Goal: Information Seeking & Learning: Learn about a topic

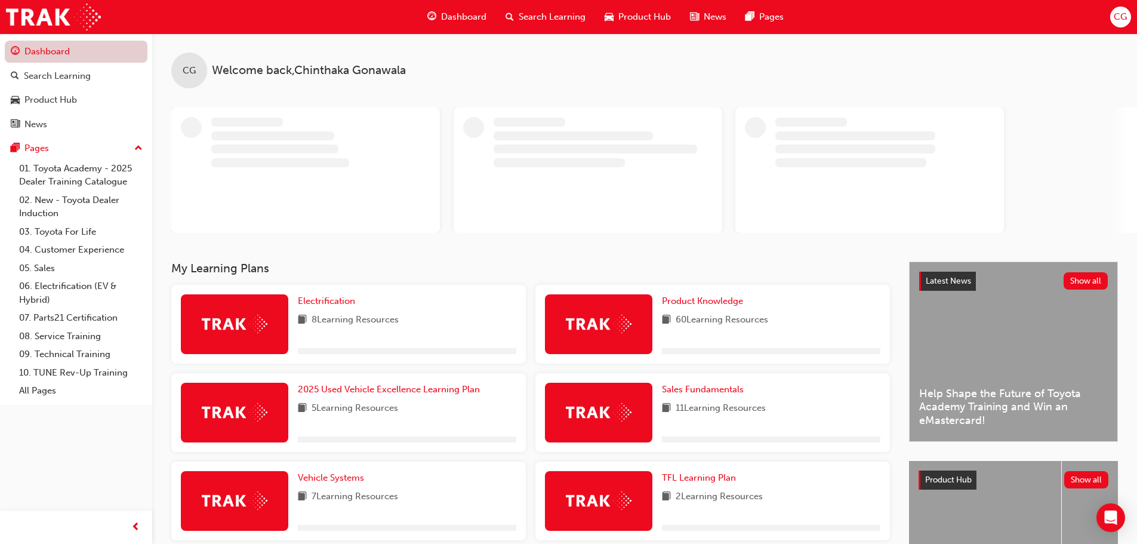
click at [85, 53] on link "Dashboard" at bounding box center [76, 52] width 143 height 22
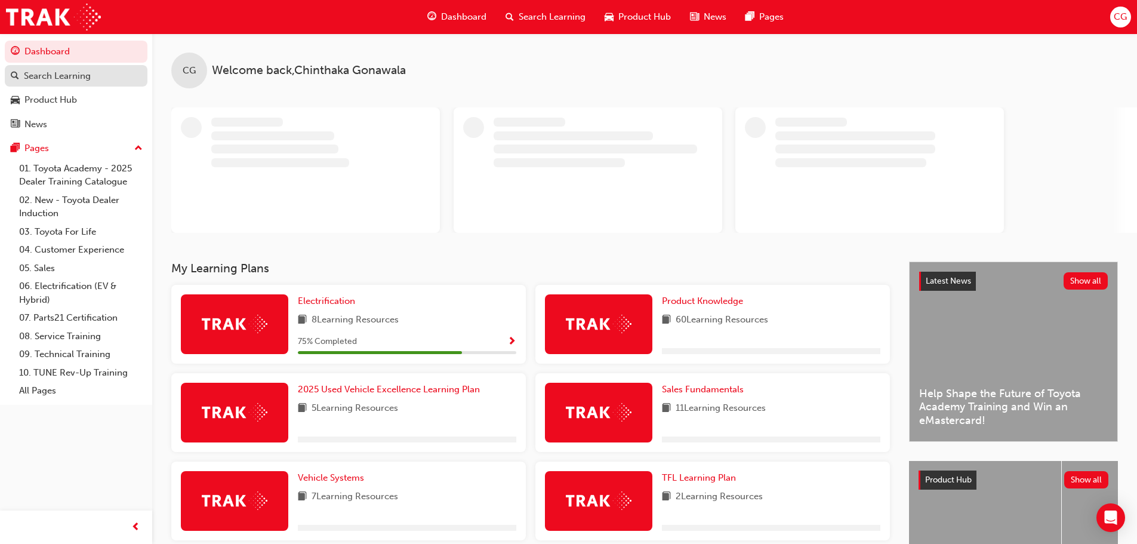
click at [81, 69] on div "Search Learning" at bounding box center [57, 76] width 67 height 14
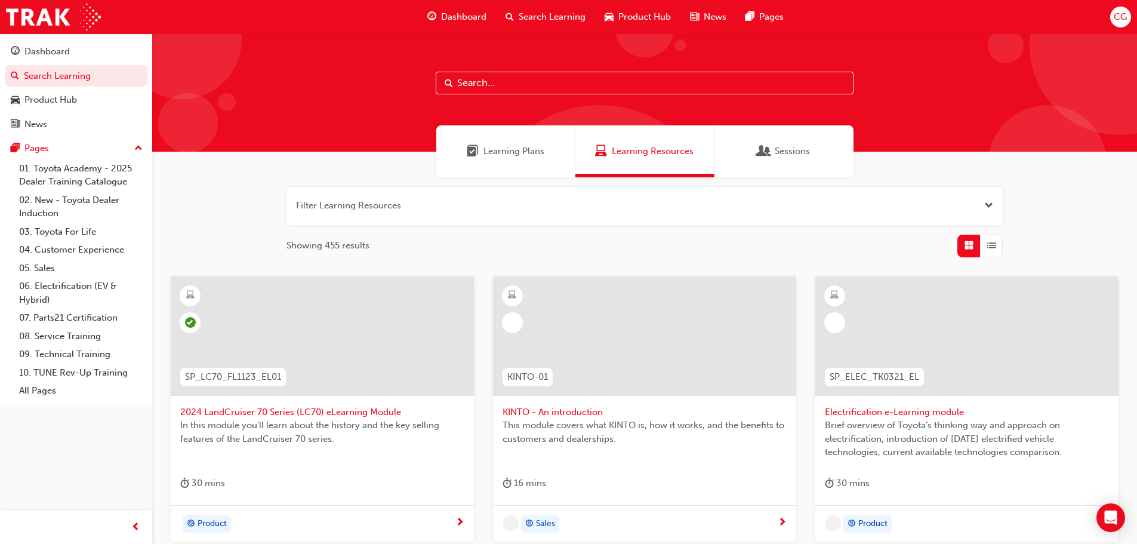
click at [488, 73] on input "text" at bounding box center [645, 83] width 418 height 23
paste input "392663"
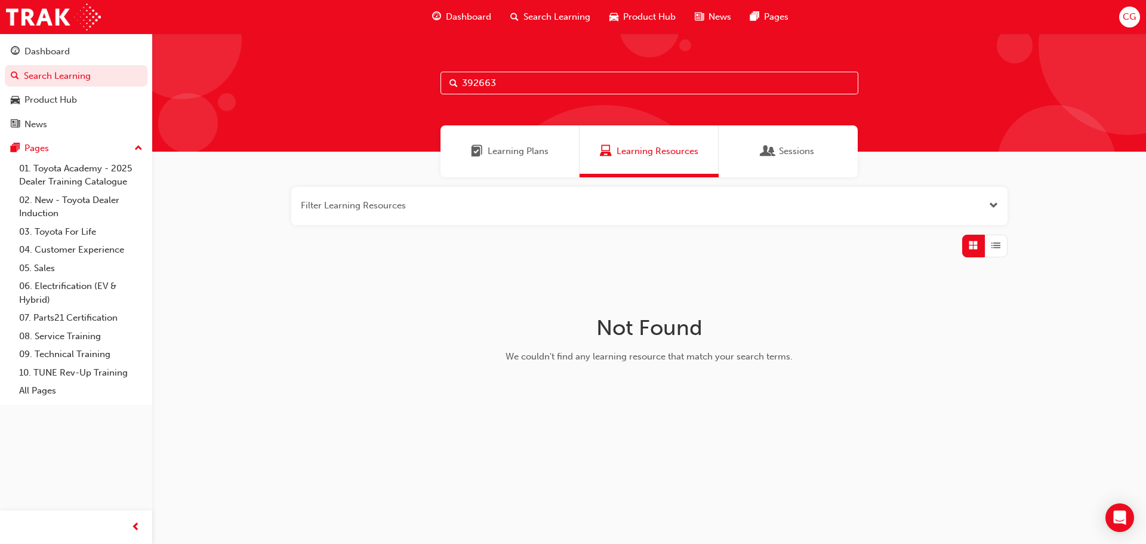
drag, startPoint x: 527, startPoint y: 82, endPoint x: 241, endPoint y: 64, distance: 286.5
click at [240, 66] on div "392663" at bounding box center [649, 92] width 994 height 118
paste input "SP_RAV4_NM26_EL01"
type input "SP_RAV4_NM26_EL01"
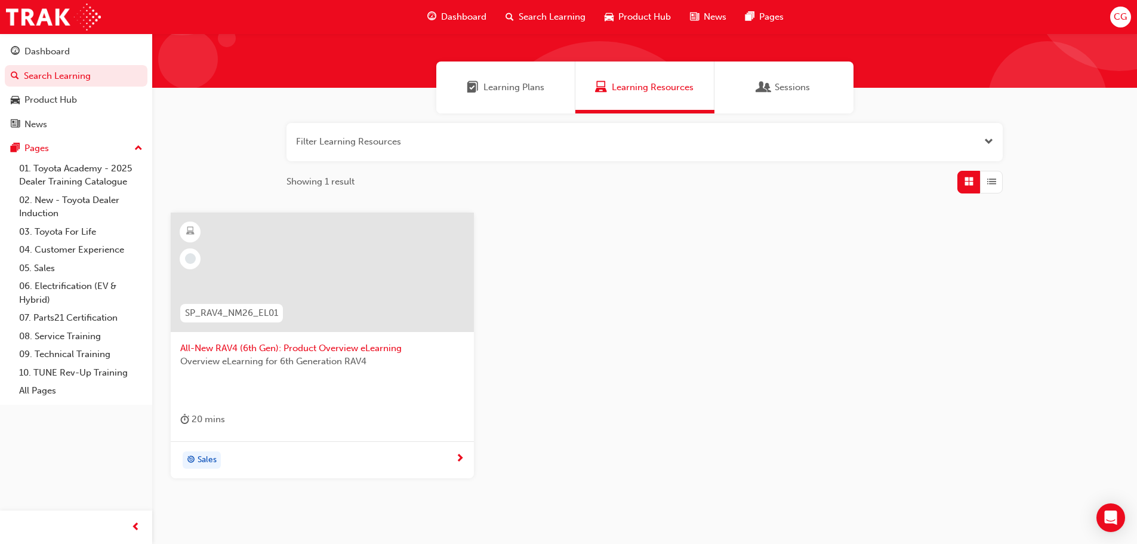
scroll to position [114, 0]
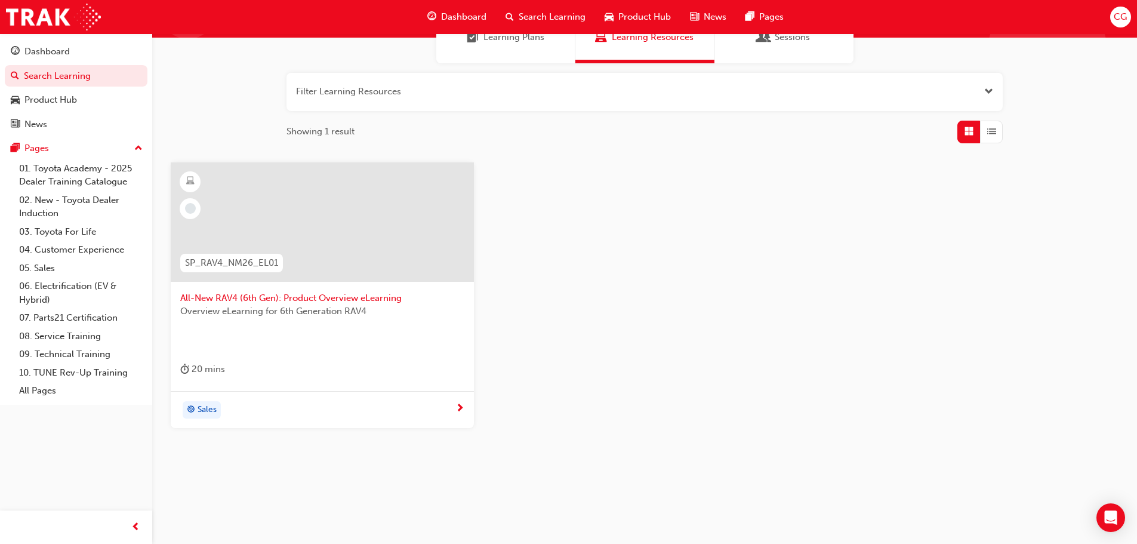
click at [303, 248] on div at bounding box center [322, 221] width 303 height 119
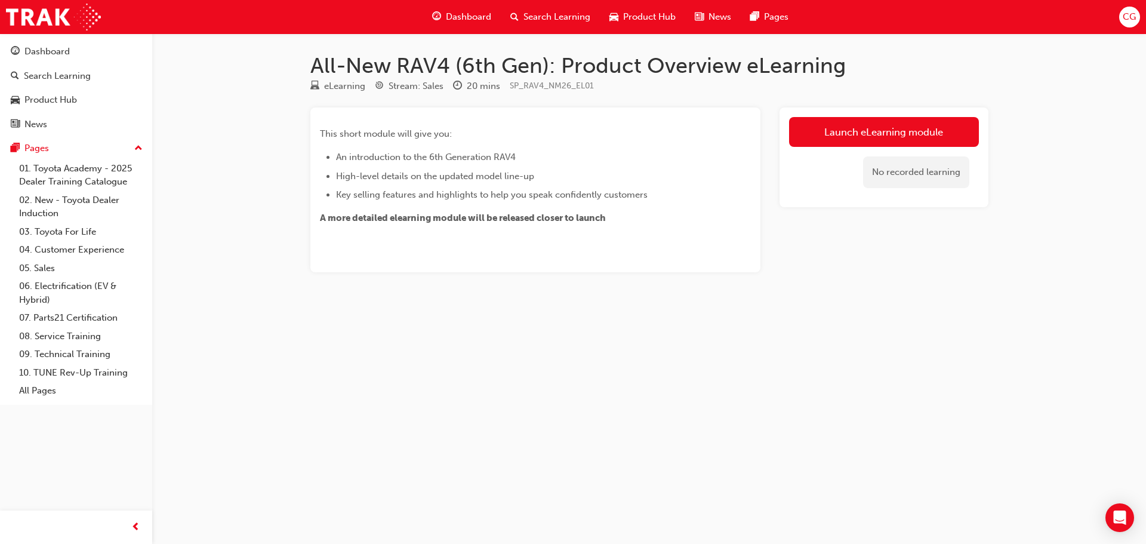
click at [878, 112] on div "Launch eLearning module No recorded learning" at bounding box center [884, 157] width 209 height 100
click at [879, 131] on link "Launch eLearning module" at bounding box center [884, 132] width 190 height 30
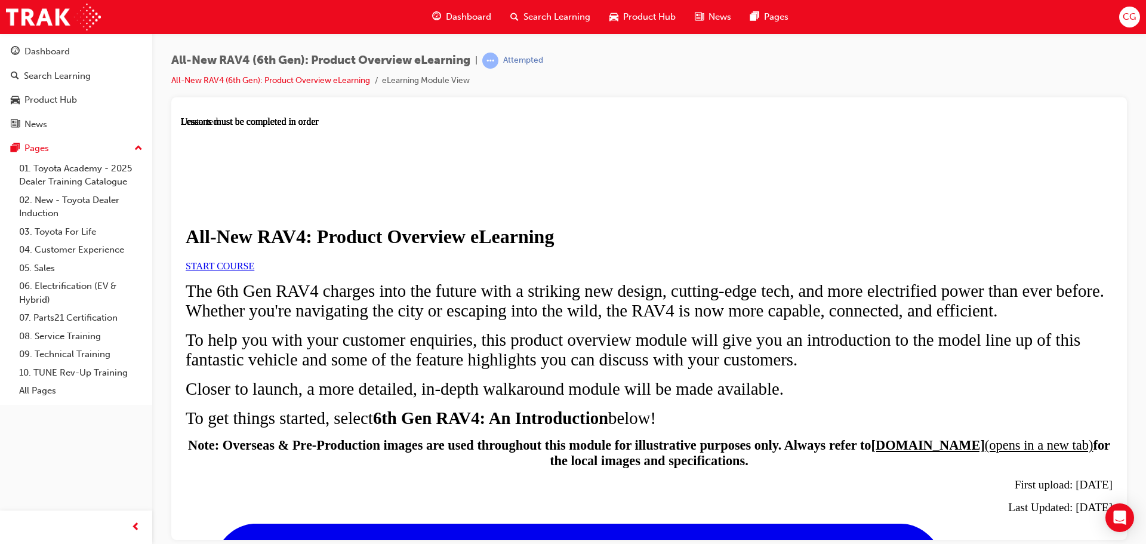
click at [254, 270] on link "START COURSE" at bounding box center [220, 265] width 69 height 10
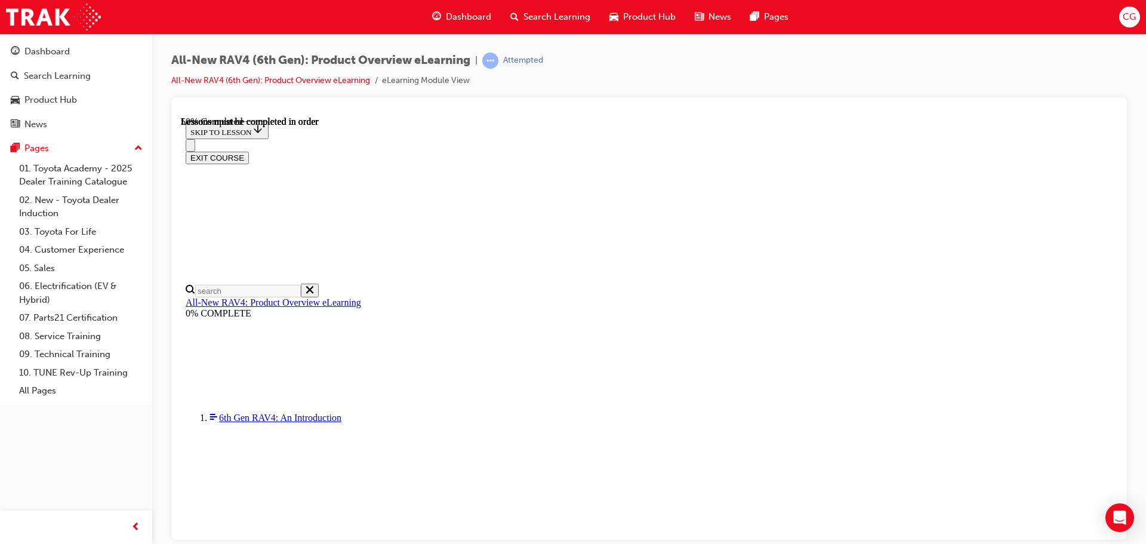
scroll to position [1225, 0]
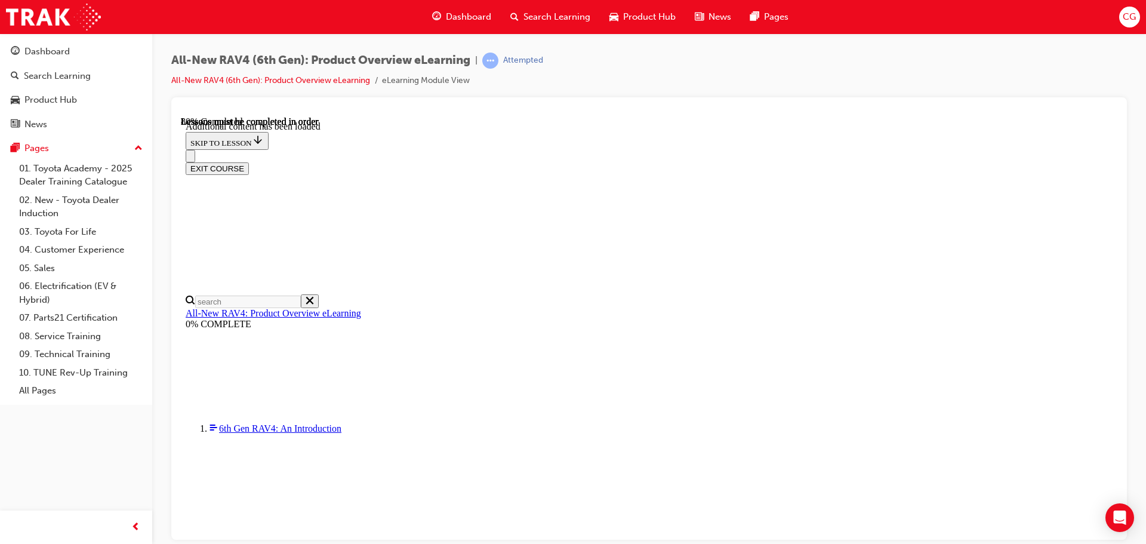
scroll to position [1579, 0]
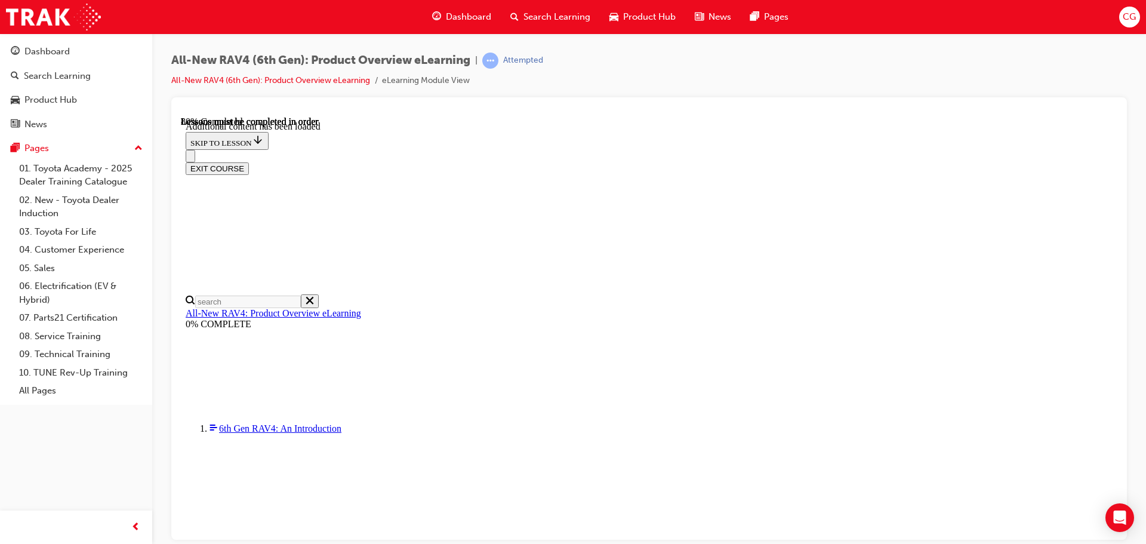
drag, startPoint x: 851, startPoint y: 325, endPoint x: 865, endPoint y: 326, distance: 14.3
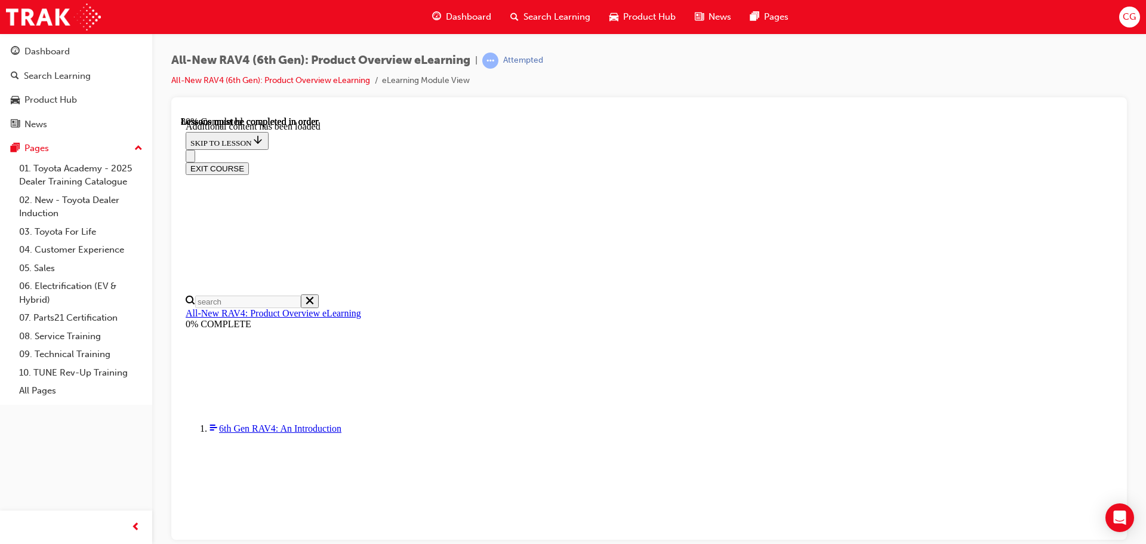
drag, startPoint x: 877, startPoint y: 329, endPoint x: 890, endPoint y: 329, distance: 12.5
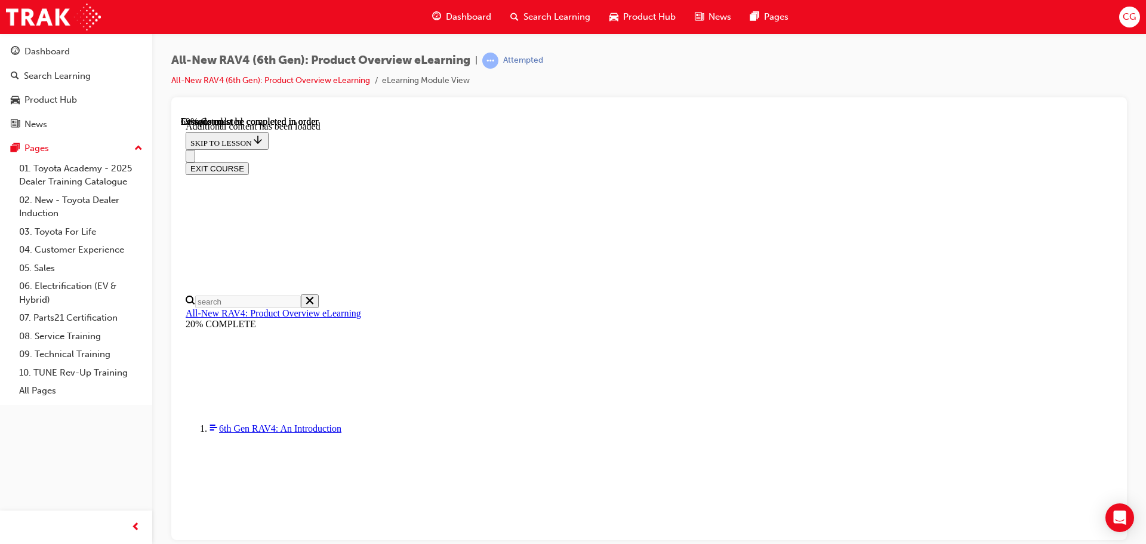
drag, startPoint x: 673, startPoint y: 285, endPoint x: 707, endPoint y: 285, distance: 34.0
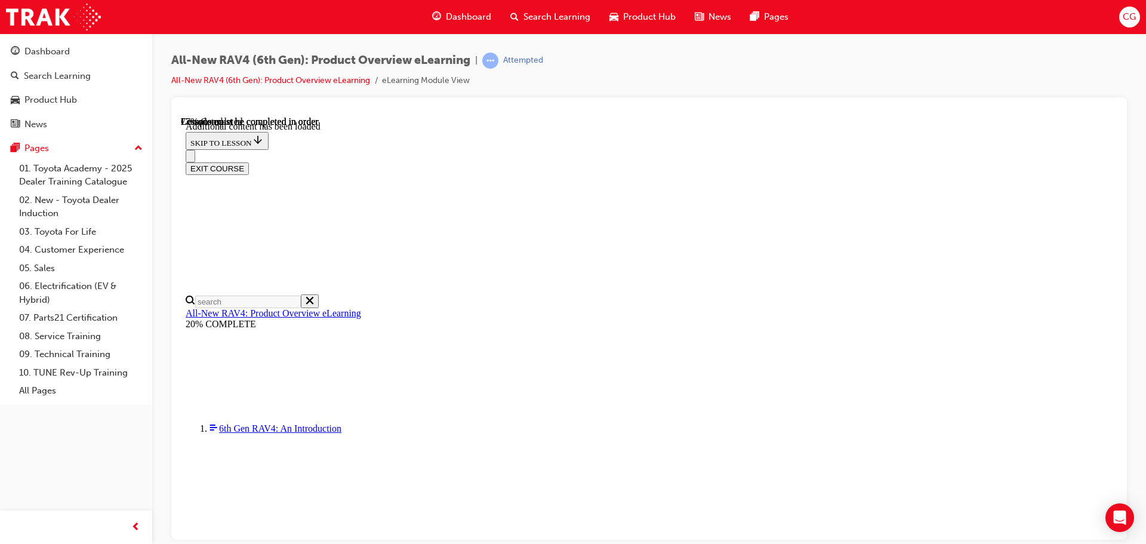
drag, startPoint x: 804, startPoint y: 226, endPoint x: 739, endPoint y: 233, distance: 65.4
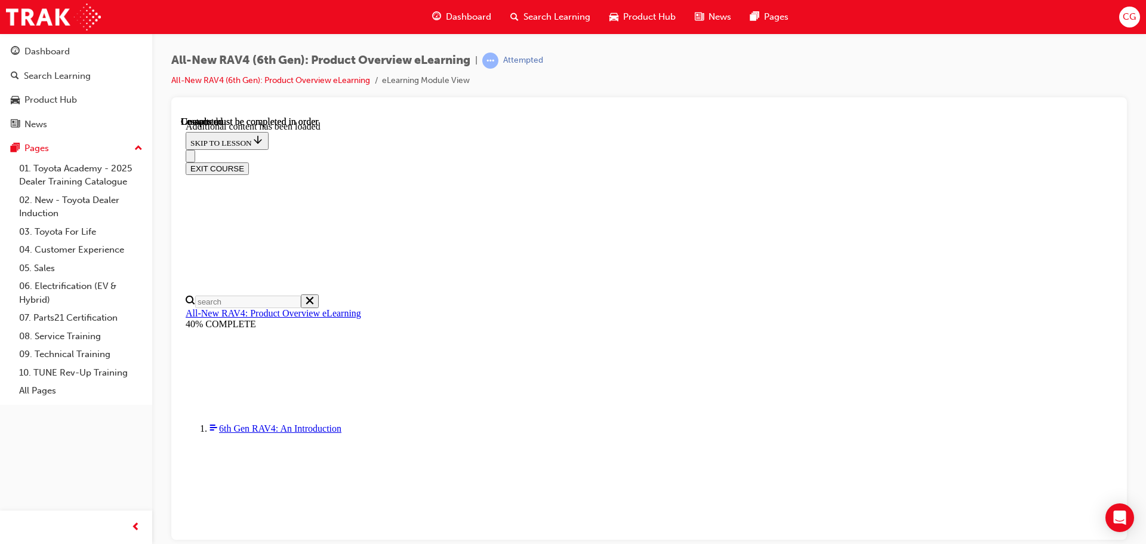
scroll to position [2112, 0]
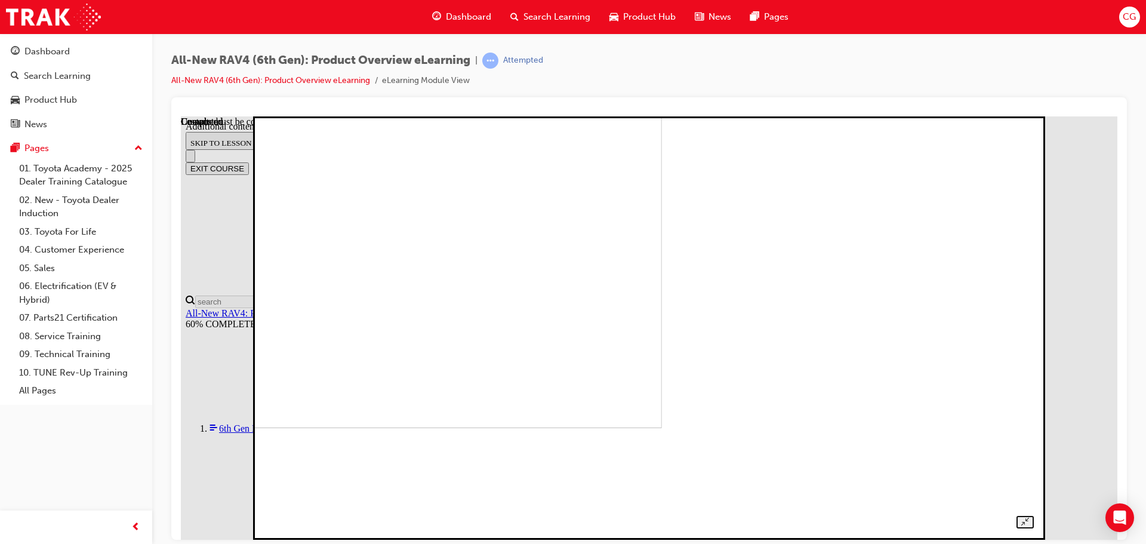
click at [661, 339] on img at bounding box center [285, 215] width 752 height 423
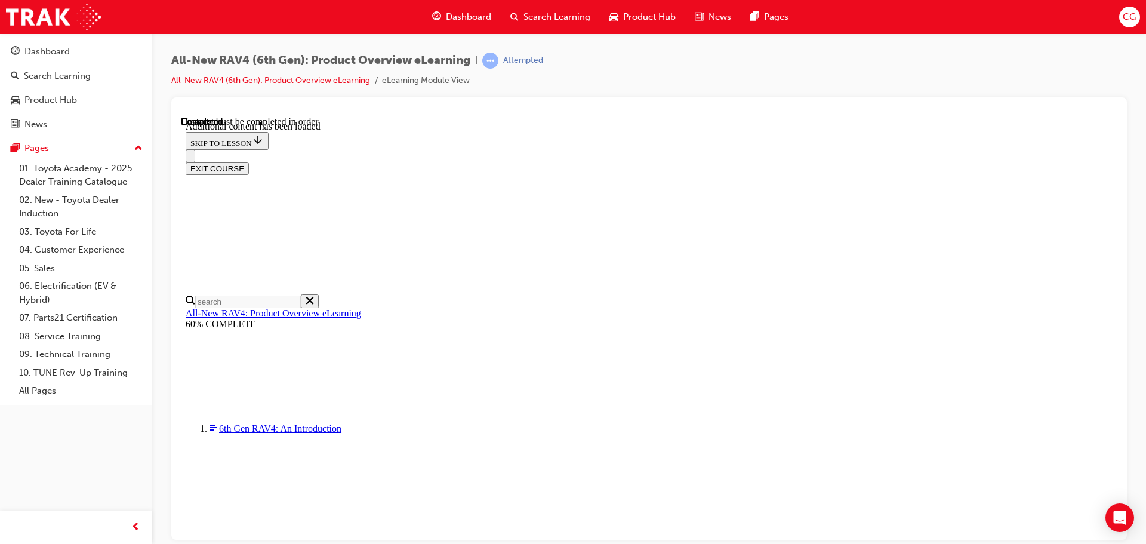
scroll to position [859, 0]
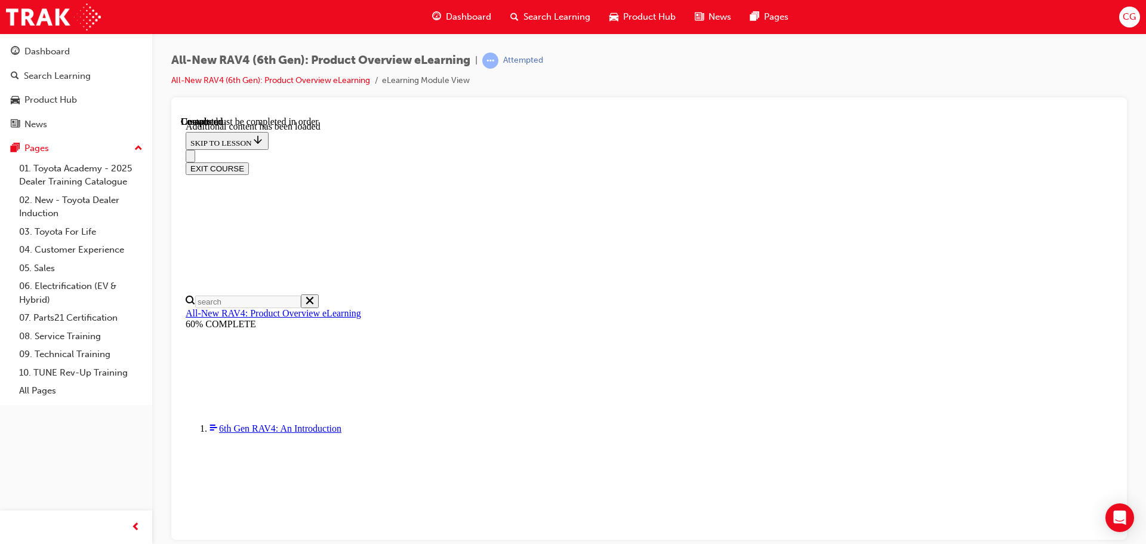
radio input "true"
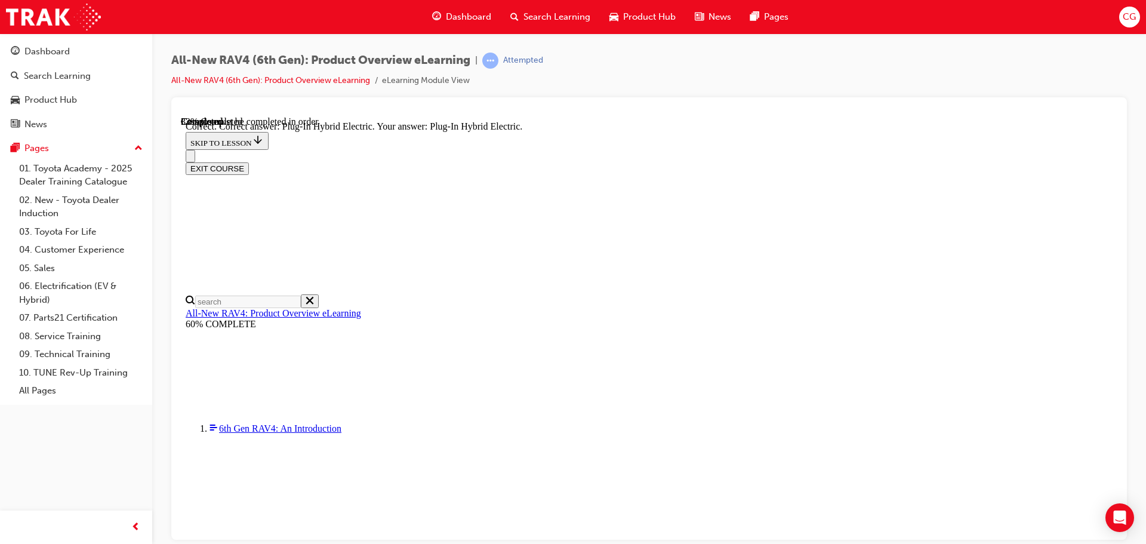
radio input "true"
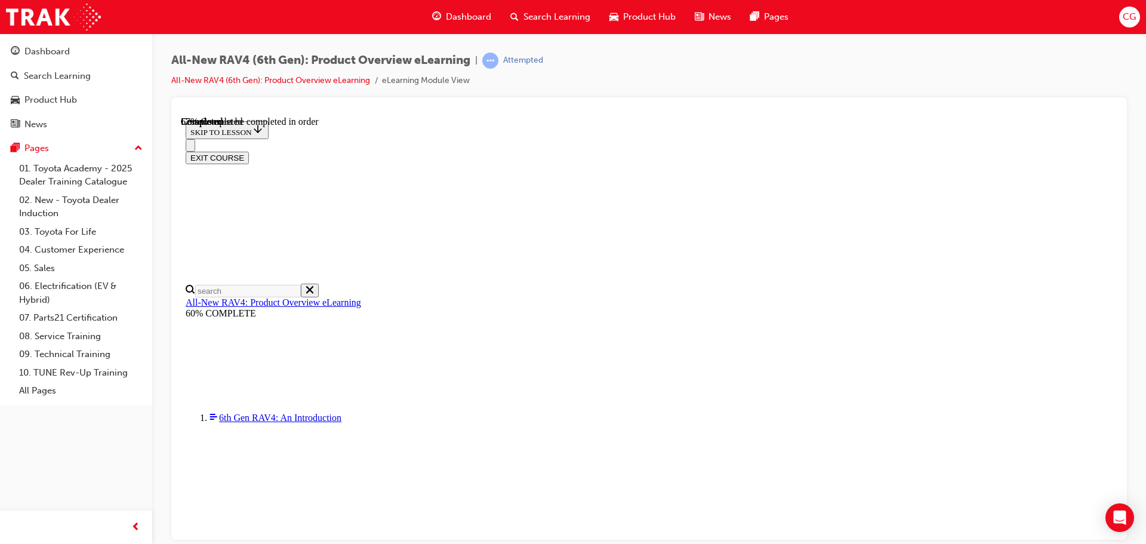
scroll to position [358, 0]
checkbox input "true"
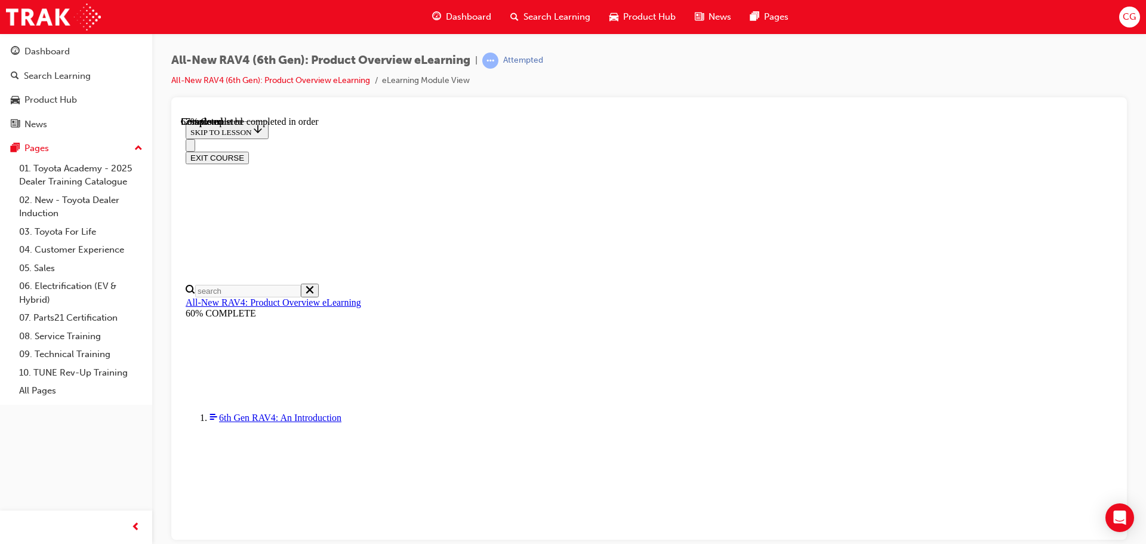
checkbox input "true"
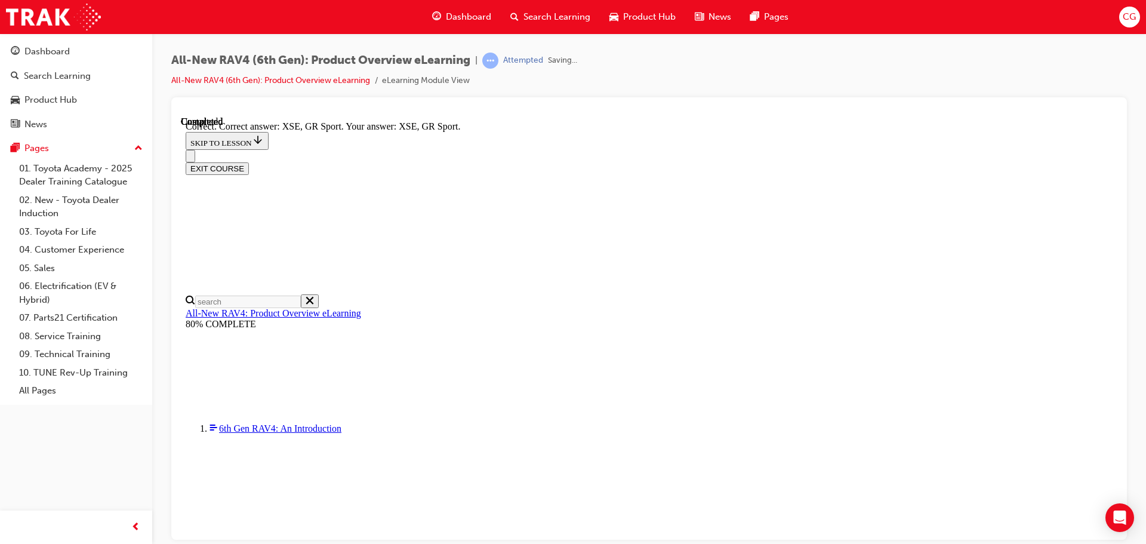
scroll to position [468, 0]
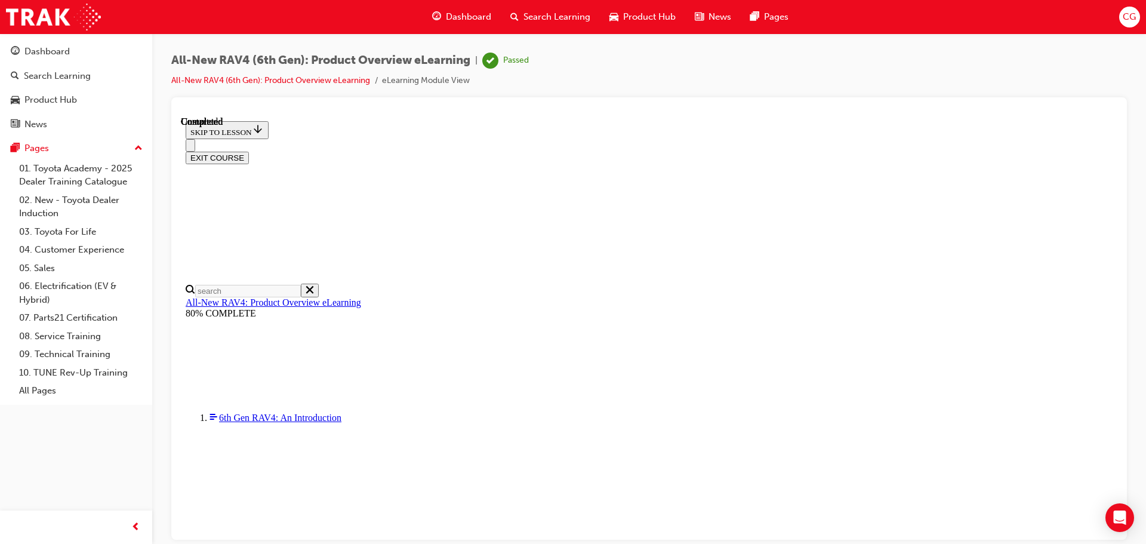
scroll to position [233, 0]
click at [249, 151] on button "EXIT COURSE" at bounding box center [217, 157] width 63 height 13
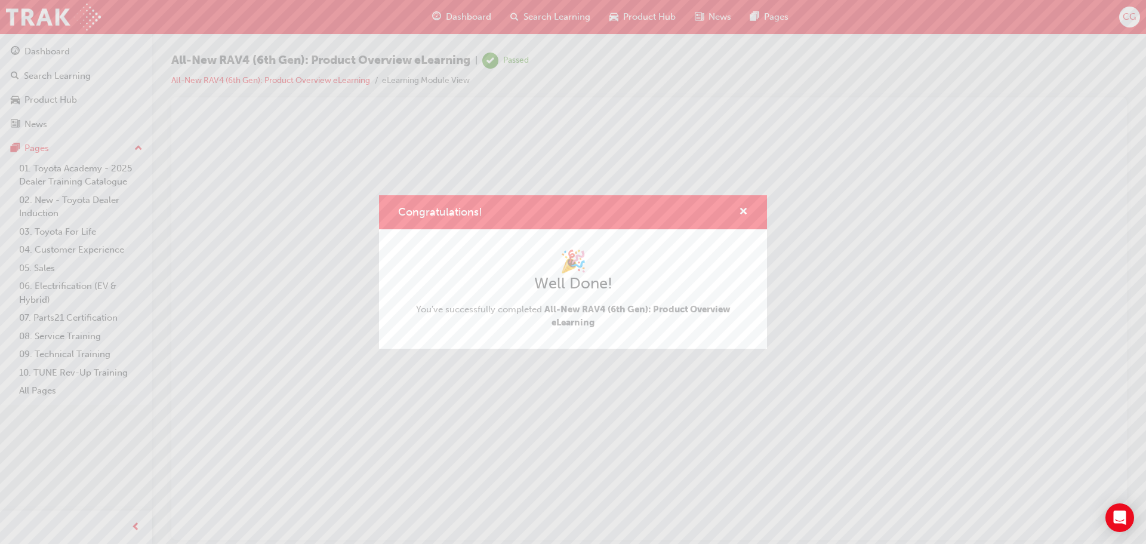
scroll to position [0, 0]
click at [745, 208] on span "cross-icon" at bounding box center [743, 212] width 9 height 11
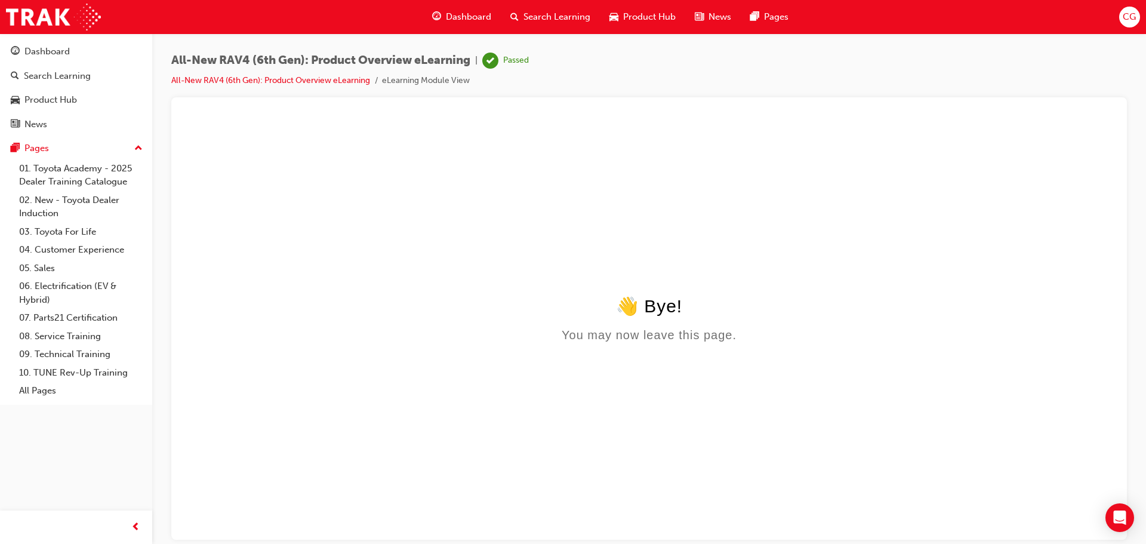
click at [540, 19] on span "Search Learning" at bounding box center [556, 17] width 67 height 14
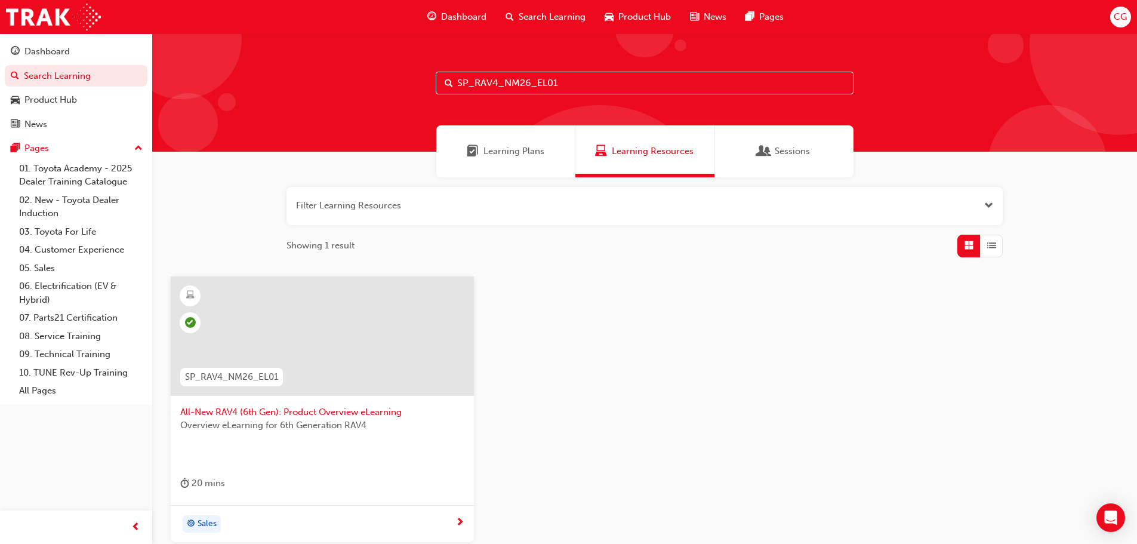
drag, startPoint x: 594, startPoint y: 83, endPoint x: 402, endPoint y: 82, distance: 191.6
click at [400, 84] on div "SP_RAV4_NM26_EL01" at bounding box center [644, 92] width 985 height 118
paste input "CORX_FL0525_EL"
type input "SP_CORX_FL0525_EL"
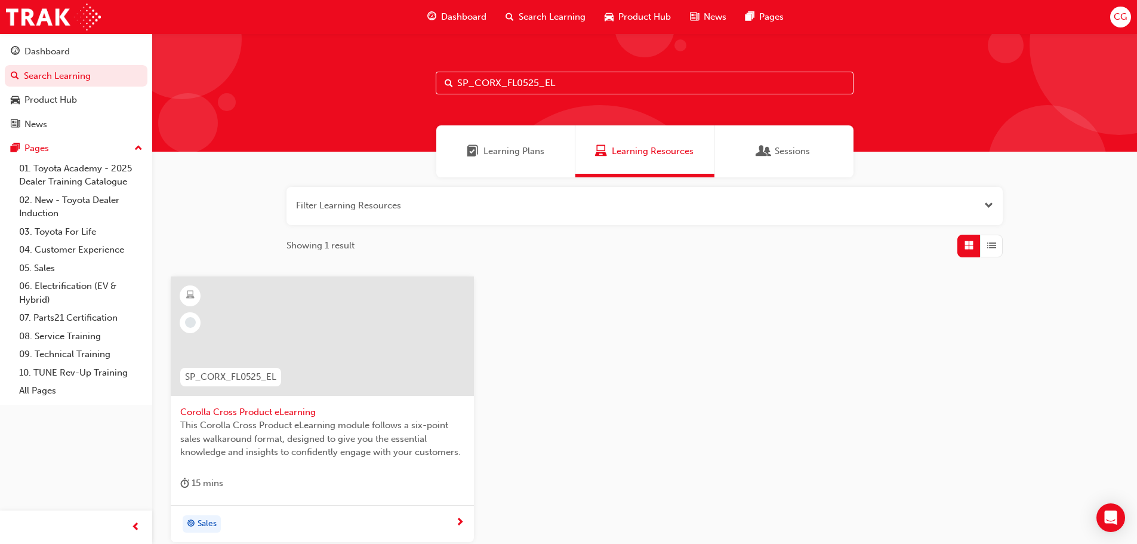
click at [344, 399] on div at bounding box center [322, 345] width 284 height 119
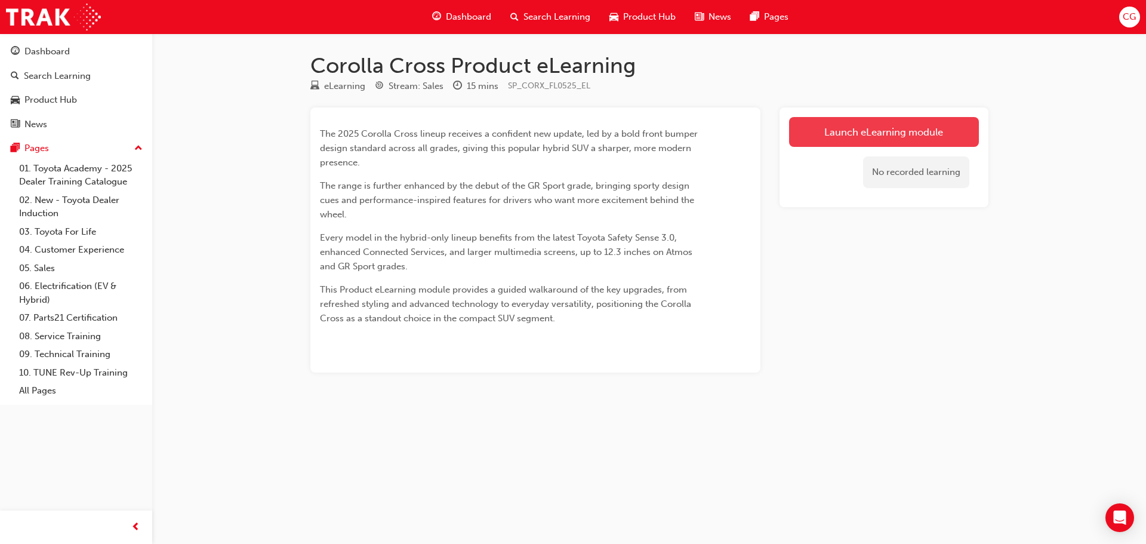
drag, startPoint x: 888, startPoint y: 97, endPoint x: 881, endPoint y: 123, distance: 27.1
click at [888, 98] on div "Corolla Cross Product eLearning eLearning Stream: Sales 15 mins SP_CORX_FL0525_…" at bounding box center [649, 232] width 716 height 358
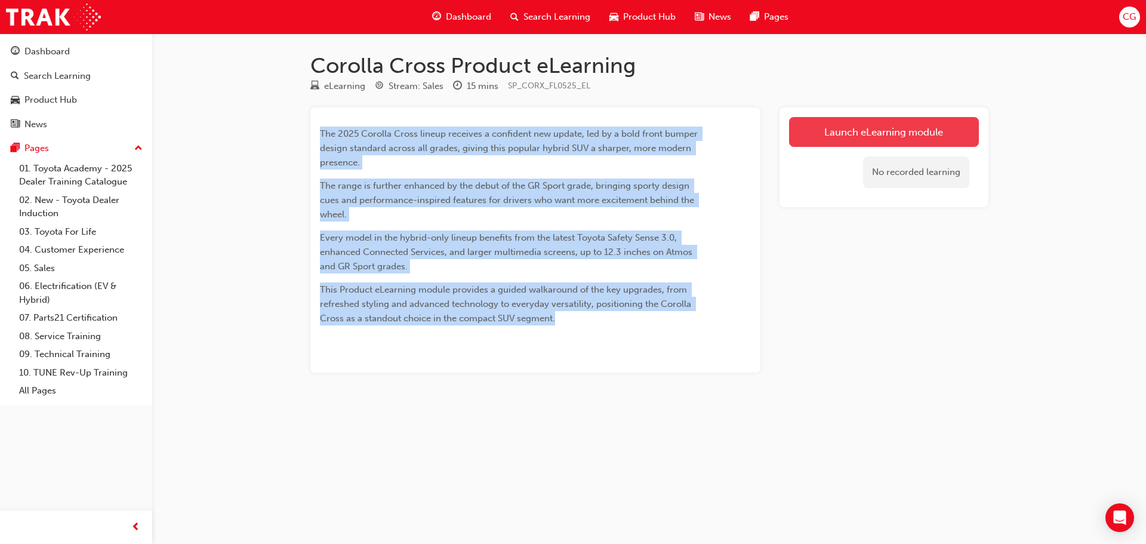
click at [877, 129] on link "Launch eLearning module" at bounding box center [884, 132] width 190 height 30
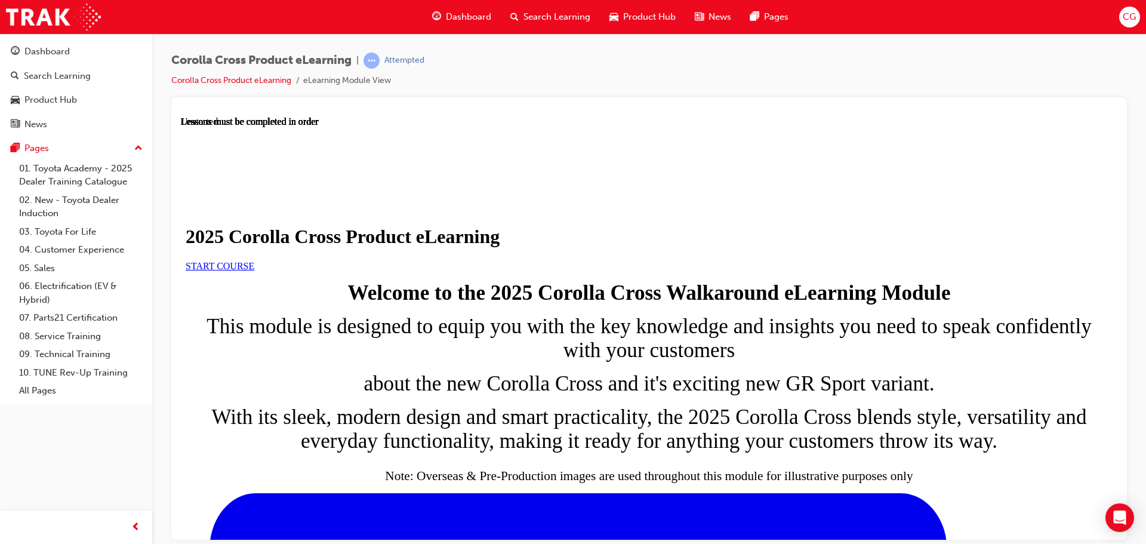
click at [254, 270] on span "START COURSE" at bounding box center [220, 265] width 69 height 10
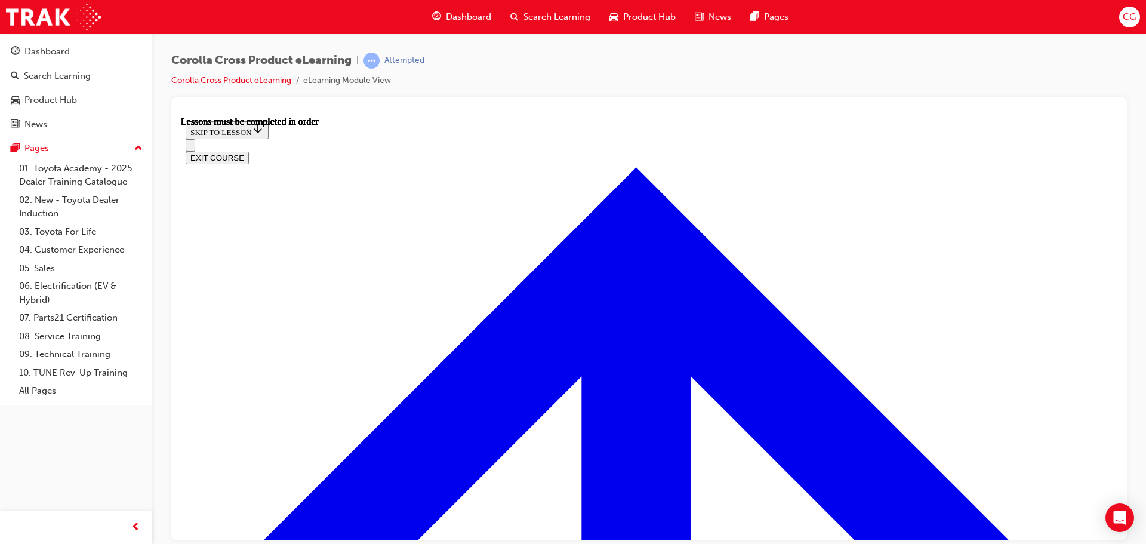
scroll to position [685, 0]
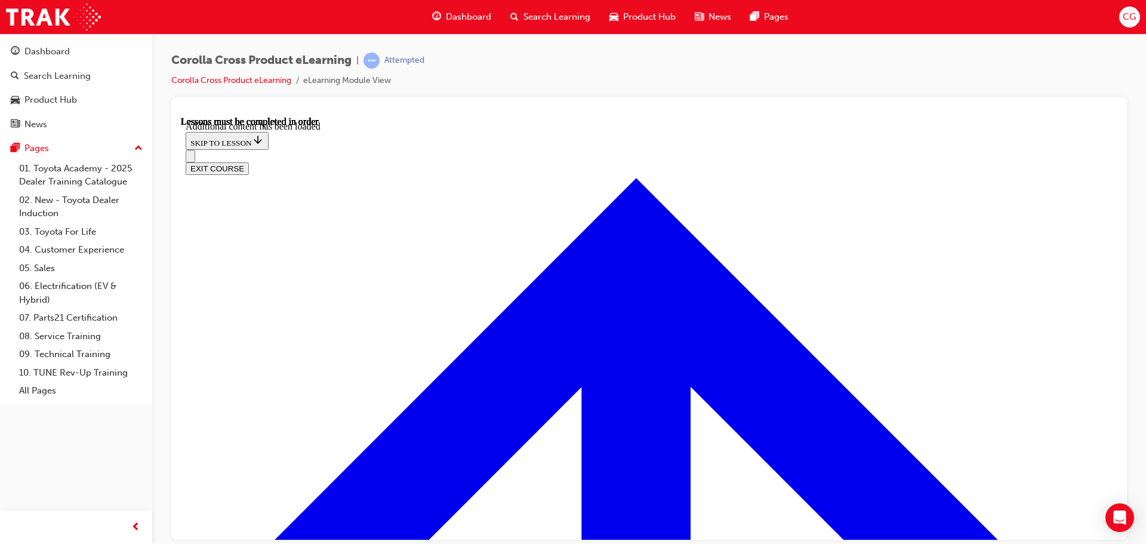
scroll to position [2008, 0]
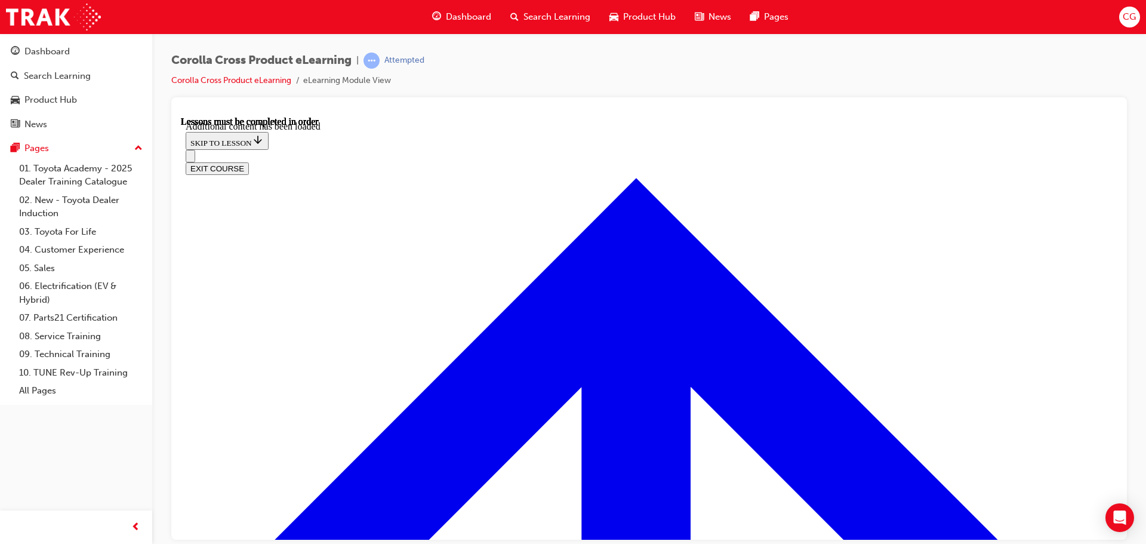
radio input "true"
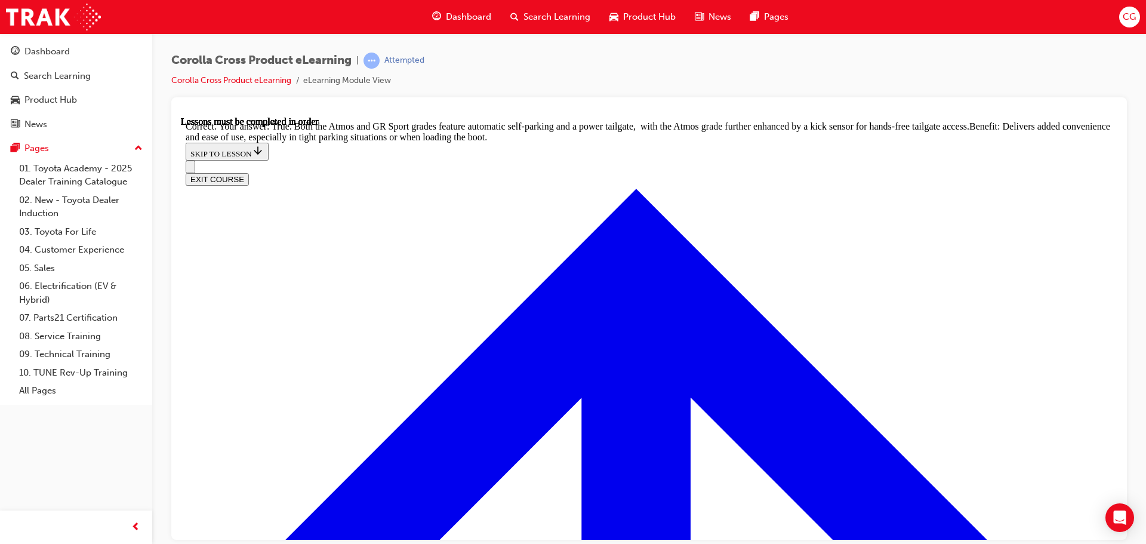
scroll to position [2617, 0]
drag, startPoint x: 686, startPoint y: 415, endPoint x: 684, endPoint y: 436, distance: 21.0
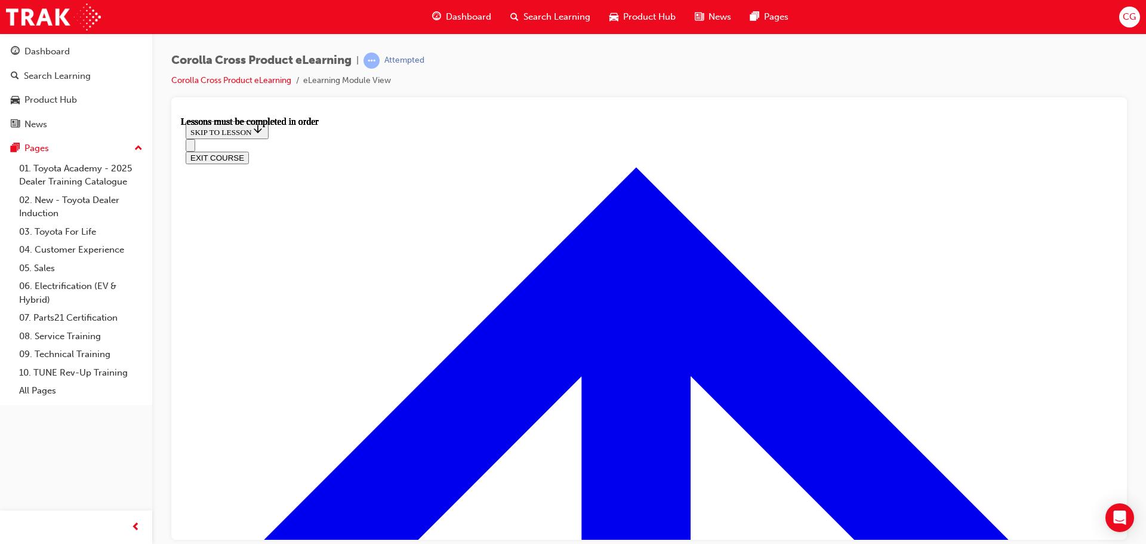
scroll to position [1056, 0]
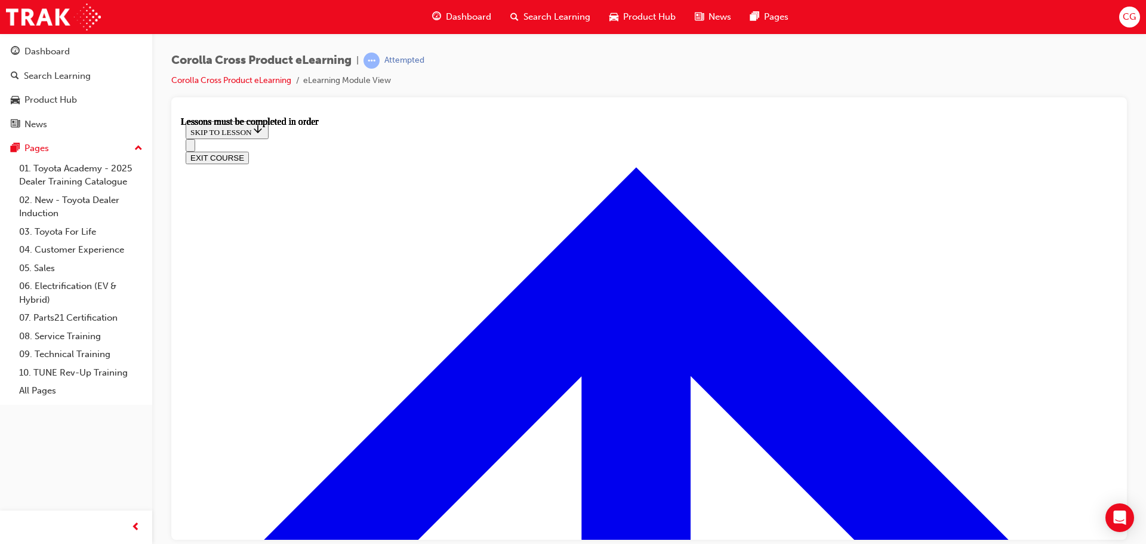
scroll to position [418, 0]
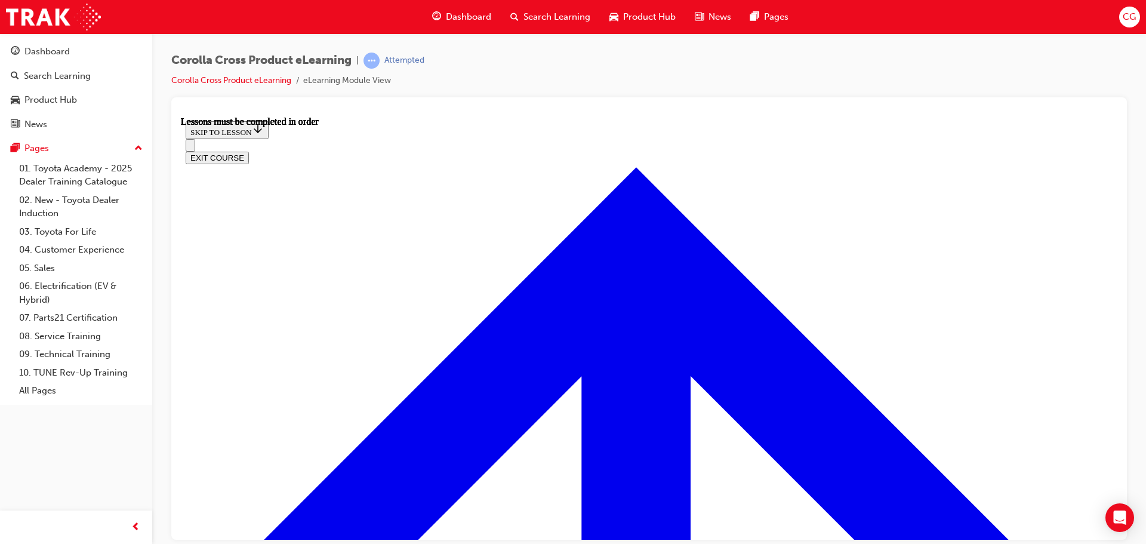
scroll to position [1122, 0]
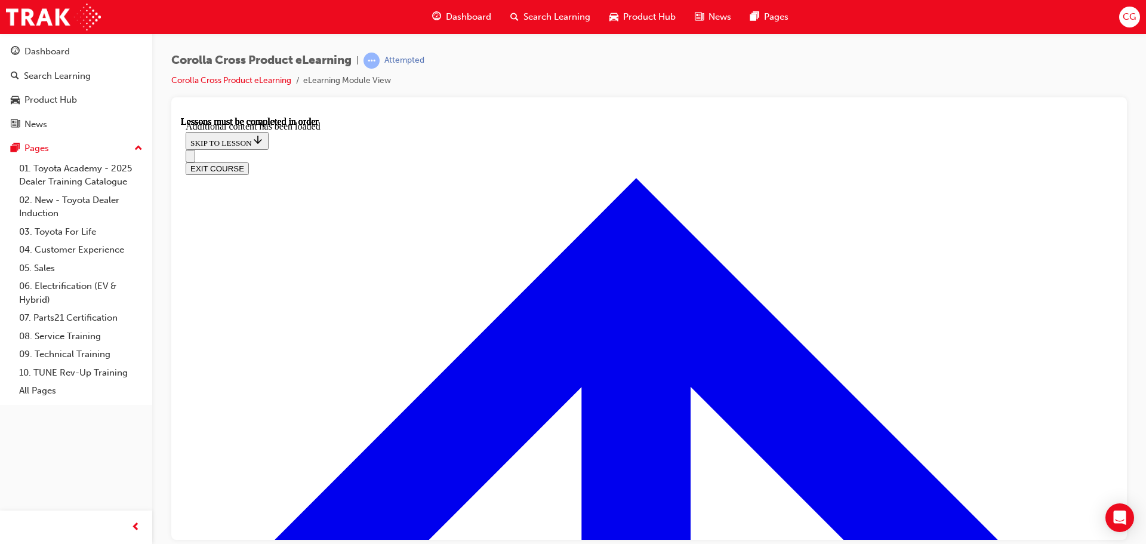
scroll to position [1655, 0]
radio input "true"
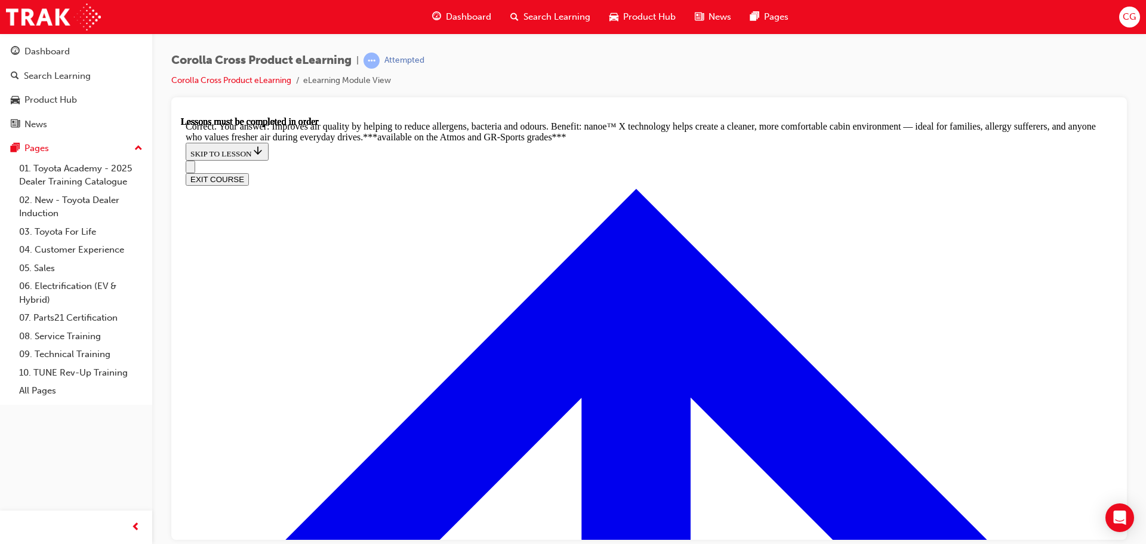
scroll to position [2421, 0]
radio input "true"
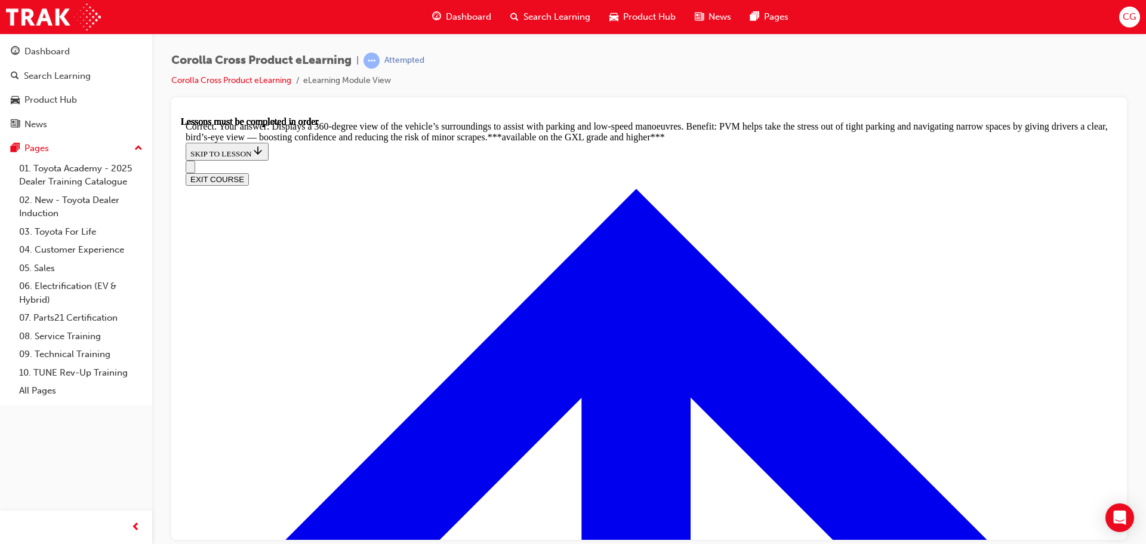
scroll to position [2684, 0]
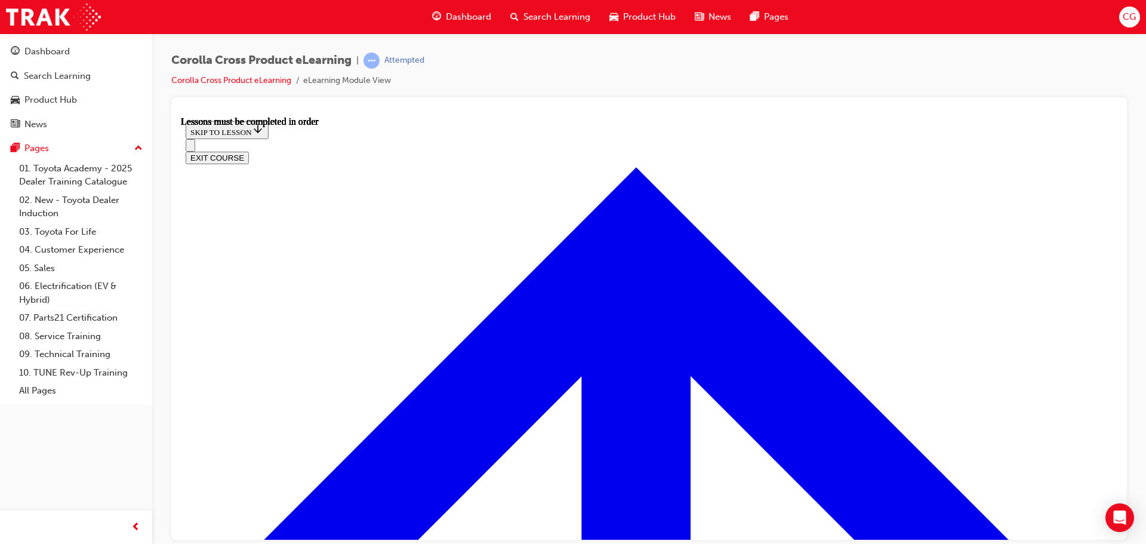
scroll to position [997, 0]
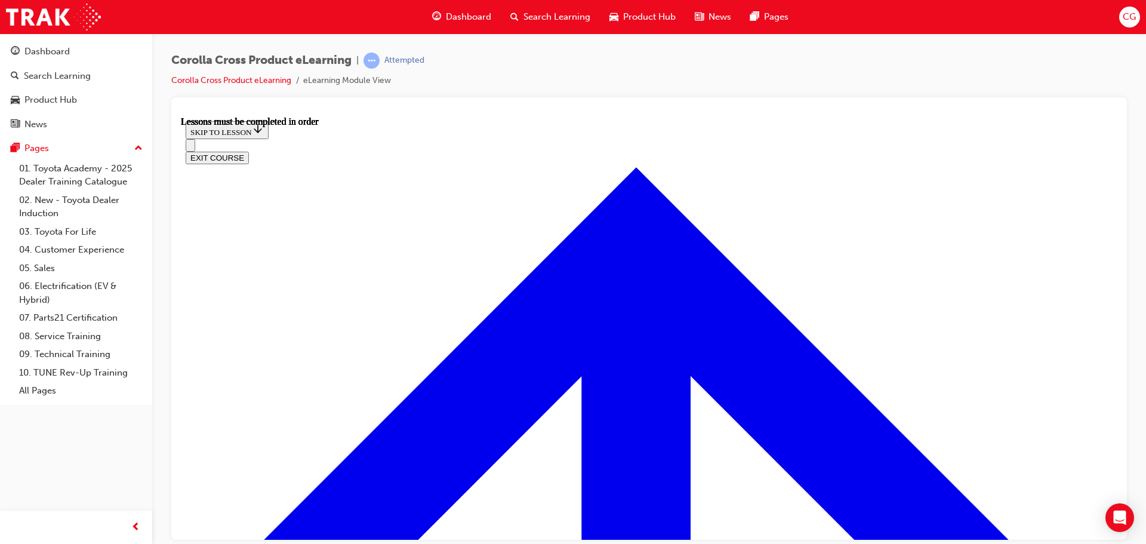
drag, startPoint x: 606, startPoint y: 402, endPoint x: 664, endPoint y: 417, distance: 59.8
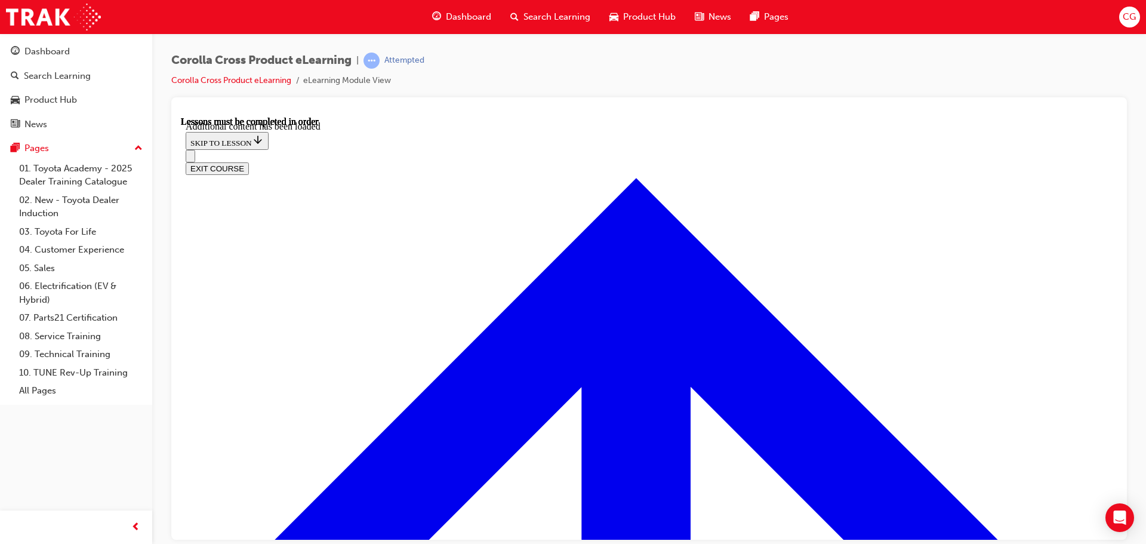
scroll to position [1740, 0]
radio input "true"
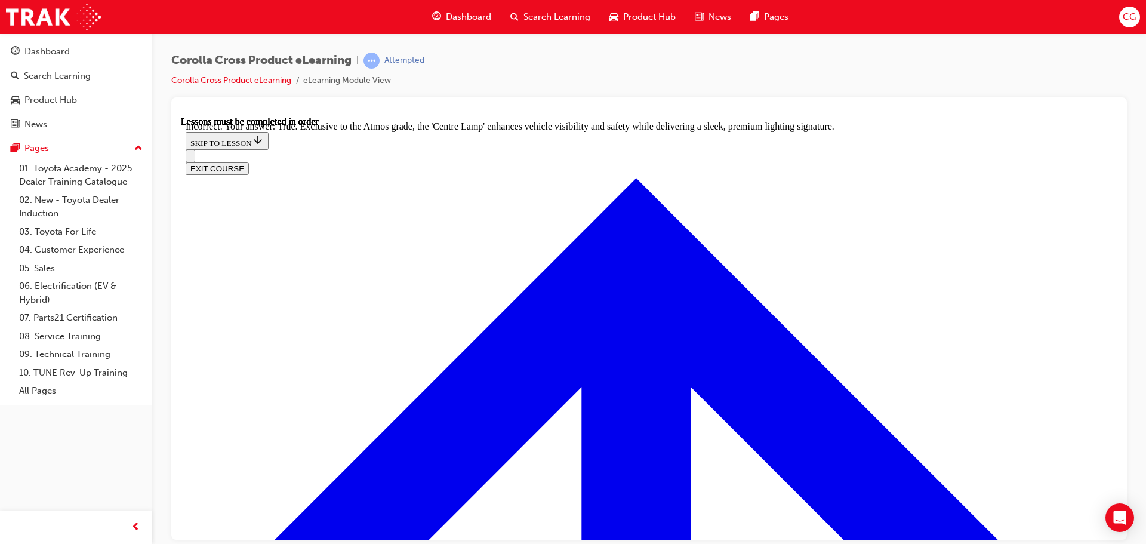
scroll to position [2078, 0]
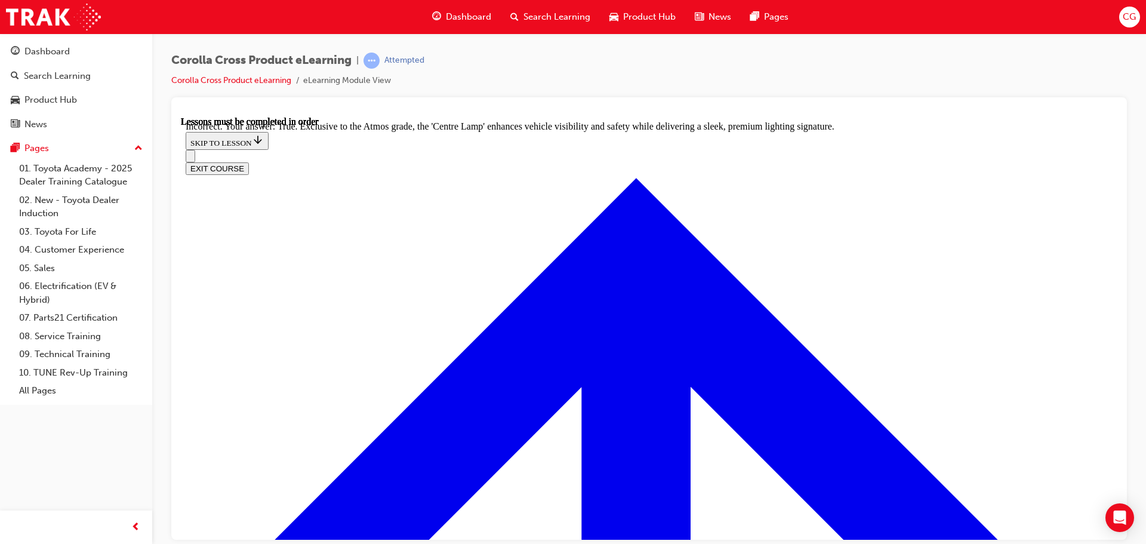
radio input "true"
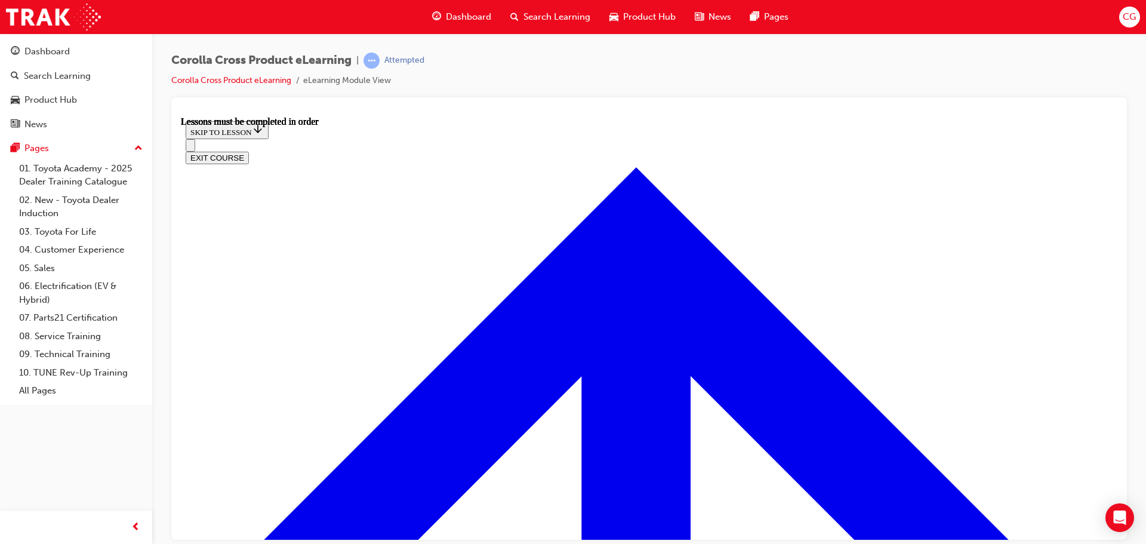
scroll to position [1056, 0]
drag, startPoint x: 528, startPoint y: 204, endPoint x: 508, endPoint y: 196, distance: 21.7
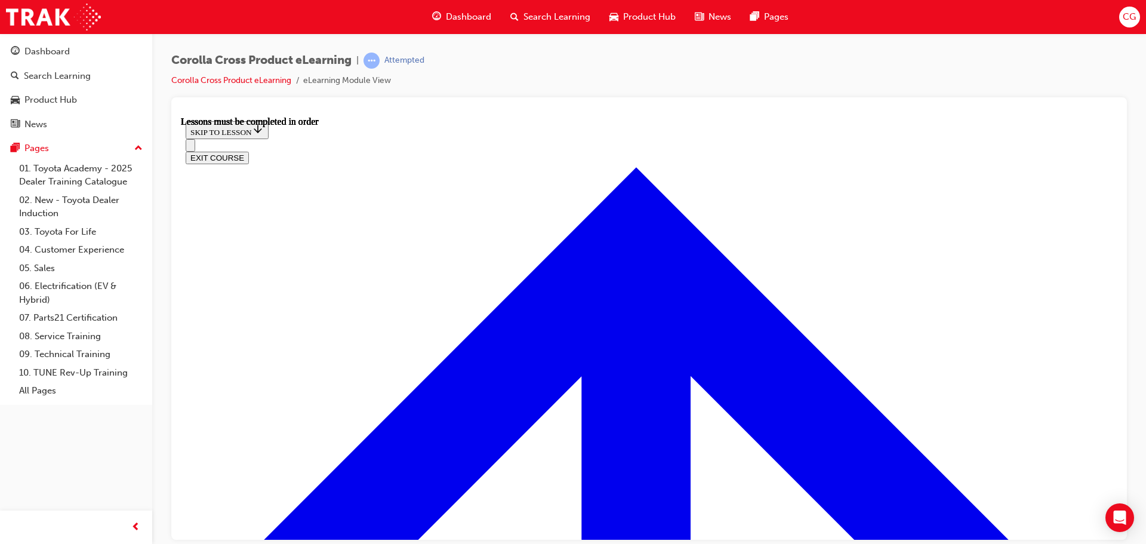
scroll to position [88, 0]
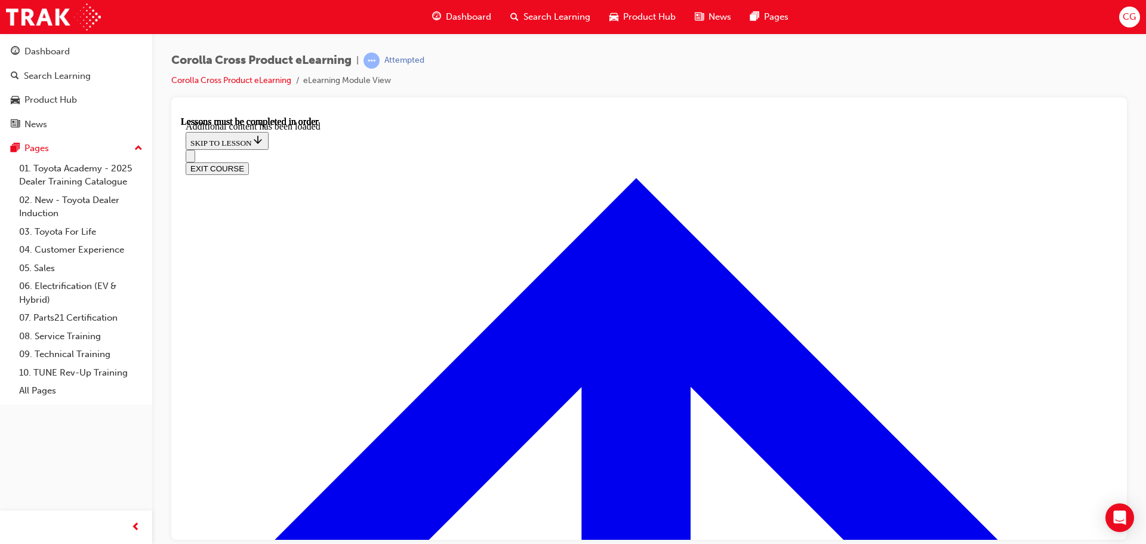
scroll to position [1459, 0]
radio input "true"
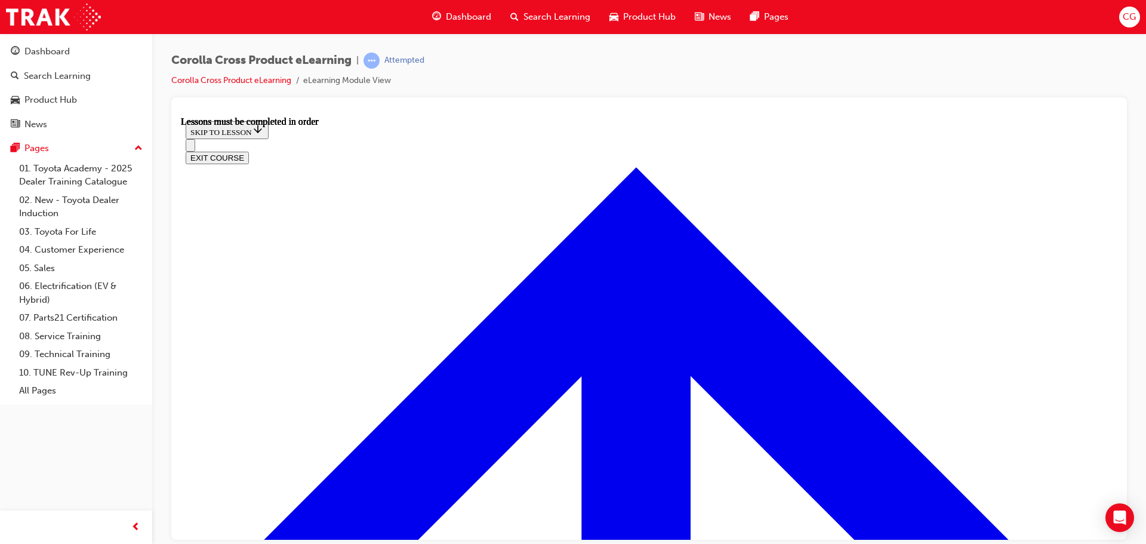
scroll to position [937, 0]
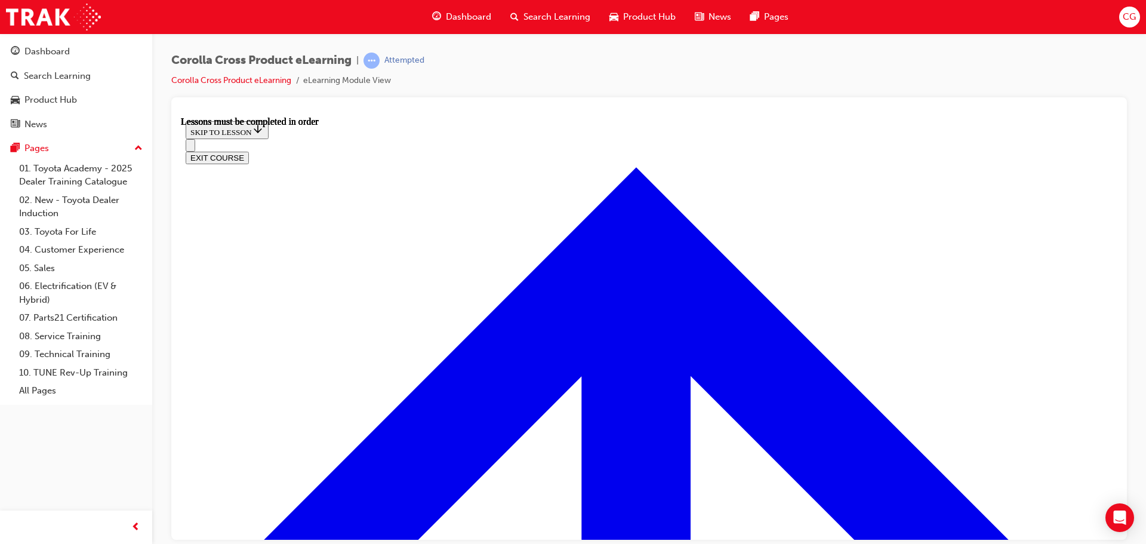
drag, startPoint x: 345, startPoint y: 336, endPoint x: 350, endPoint y: 340, distance: 6.3
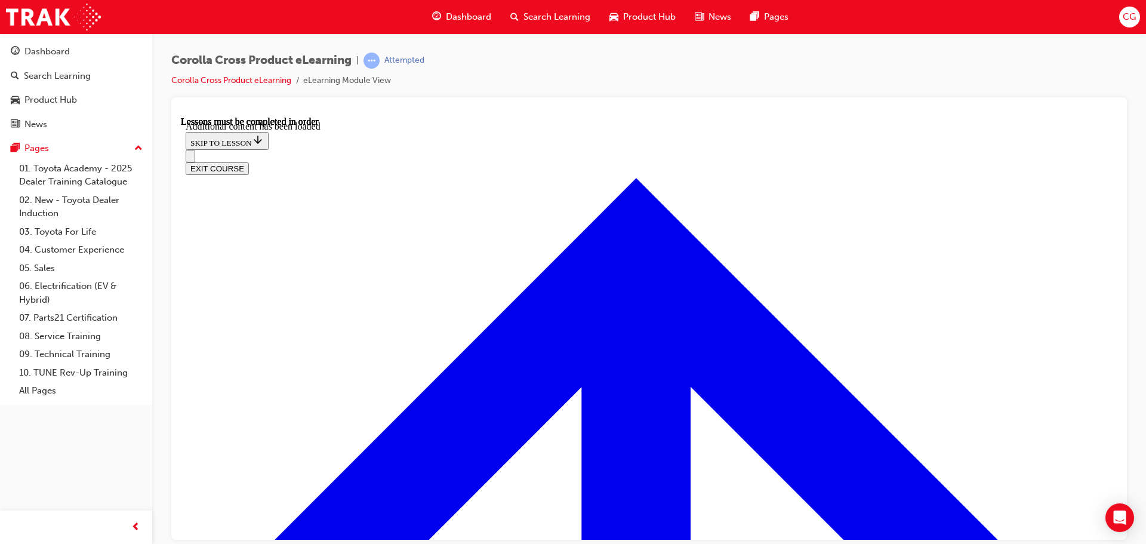
scroll to position [1490, 0]
radio input "true"
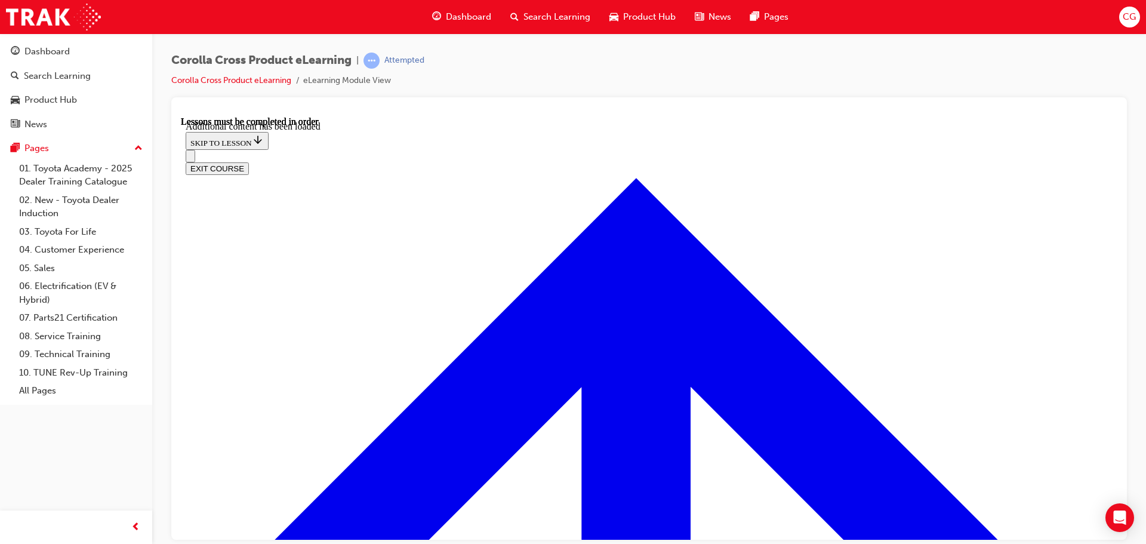
scroll to position [1712, 0]
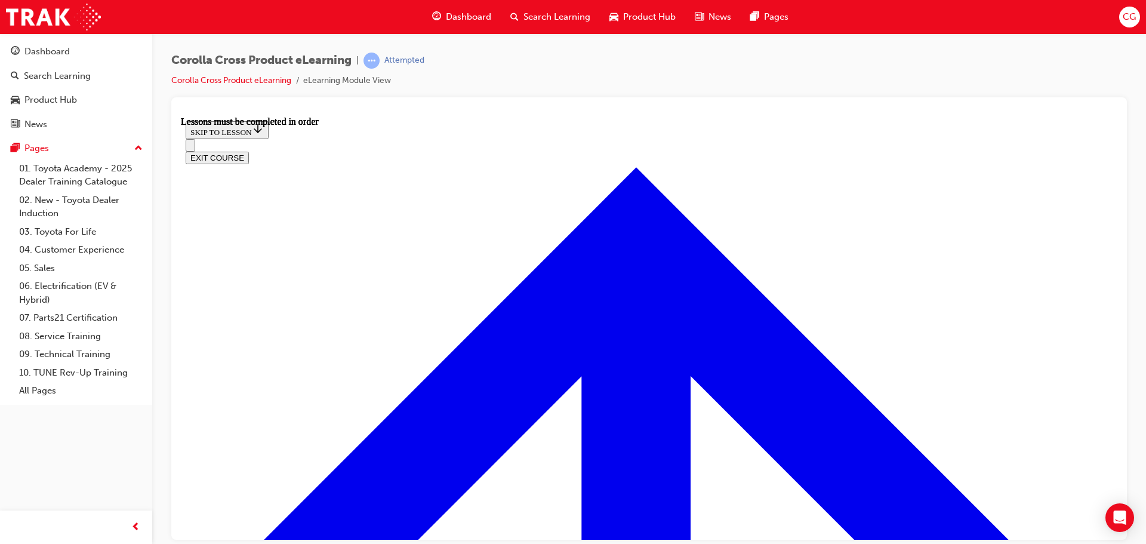
scroll to position [1056, 0]
drag, startPoint x: 750, startPoint y: 184, endPoint x: 755, endPoint y: 179, distance: 7.2
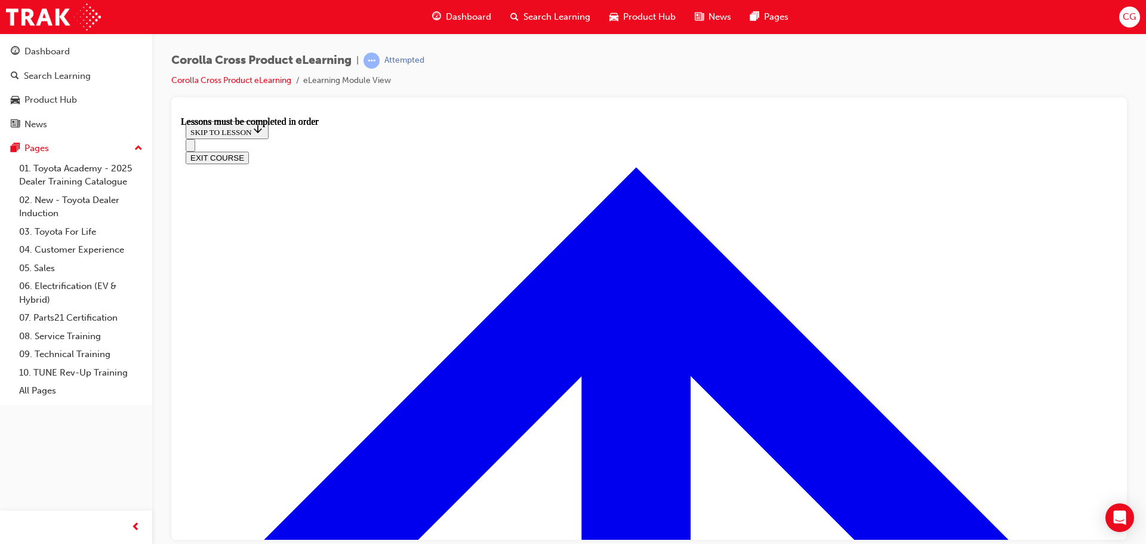
scroll to position [1079, 0]
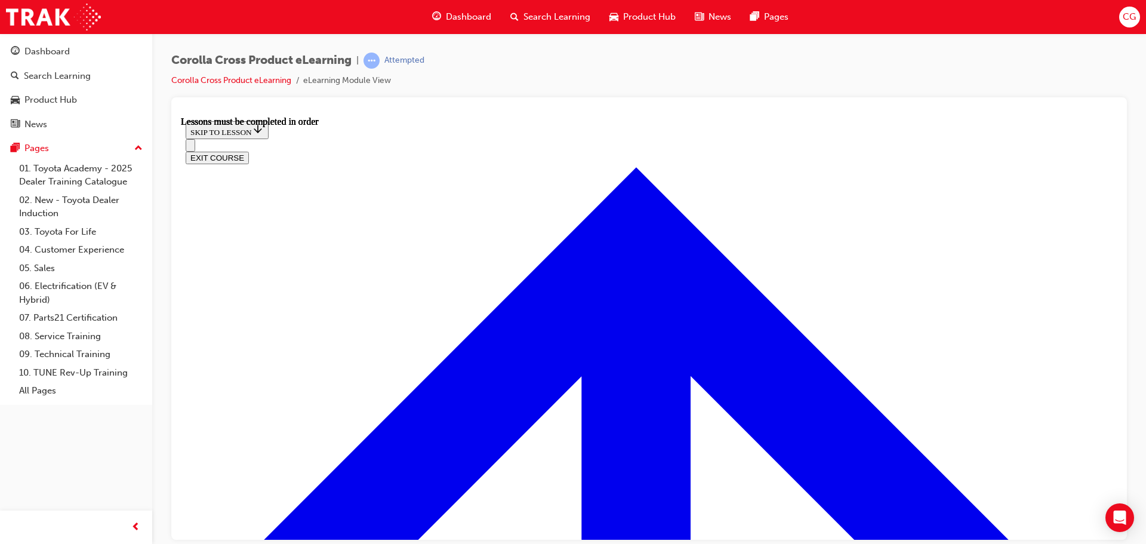
scroll to position [1086, 0]
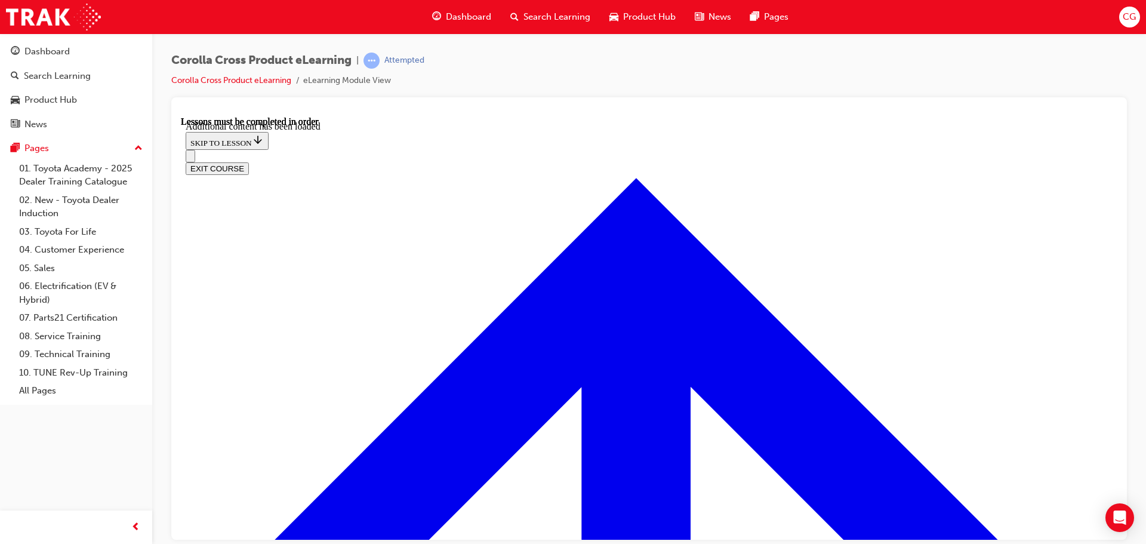
scroll to position [1965, 0]
radio input "true"
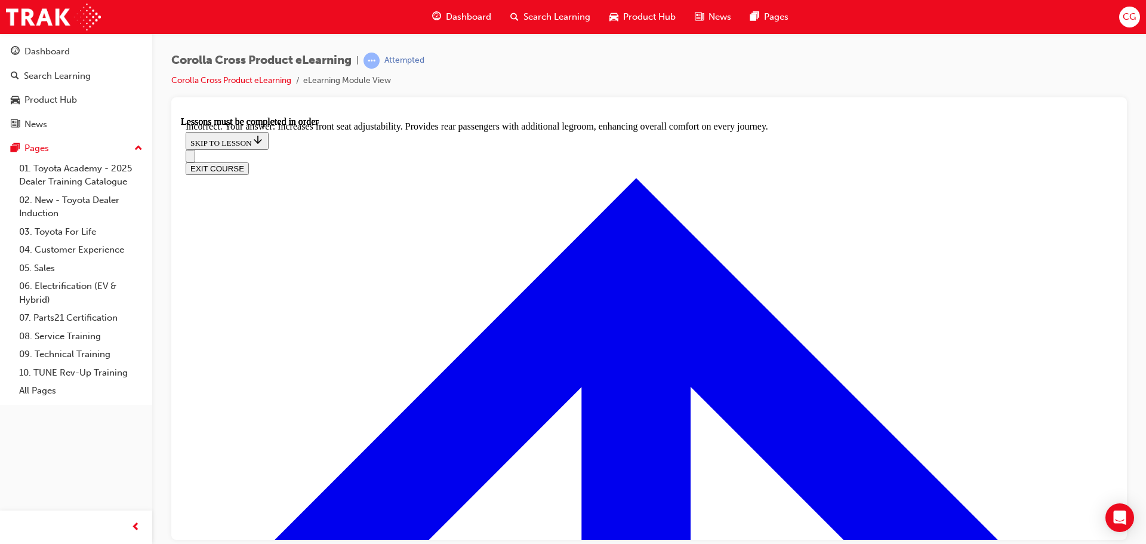
scroll to position [2085, 0]
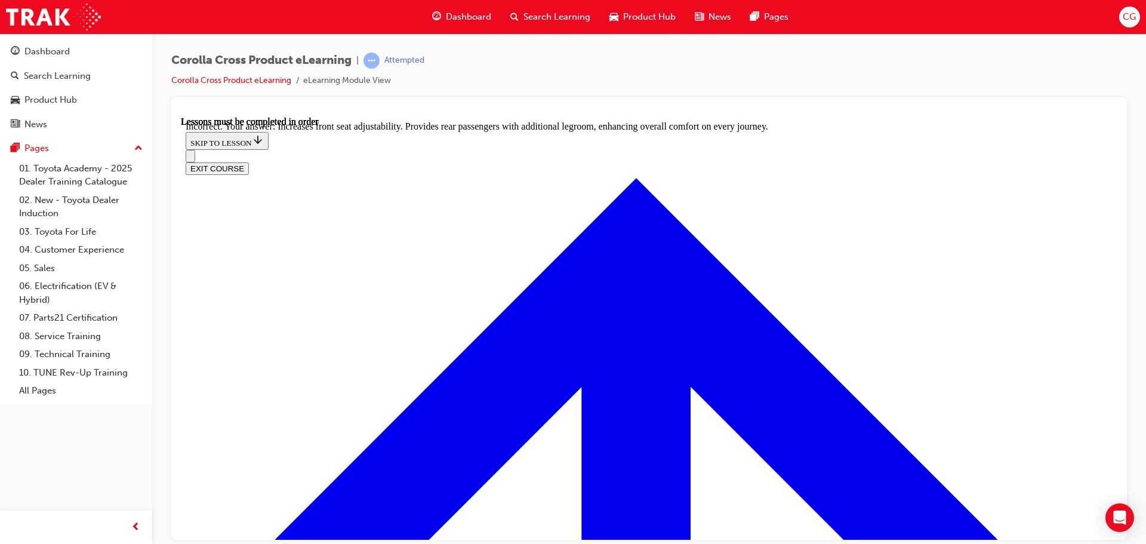
radio input "true"
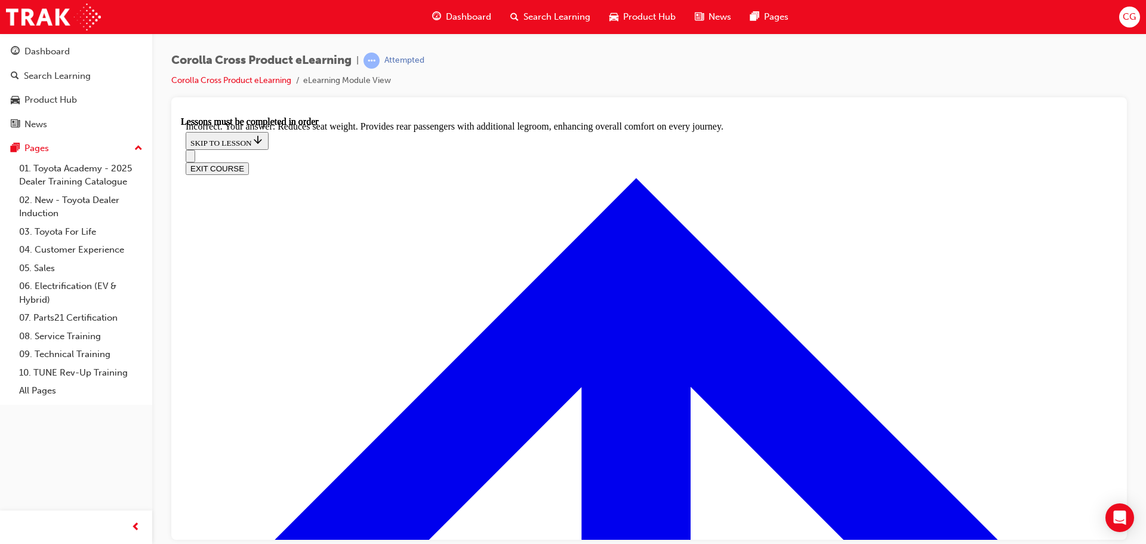
radio input "true"
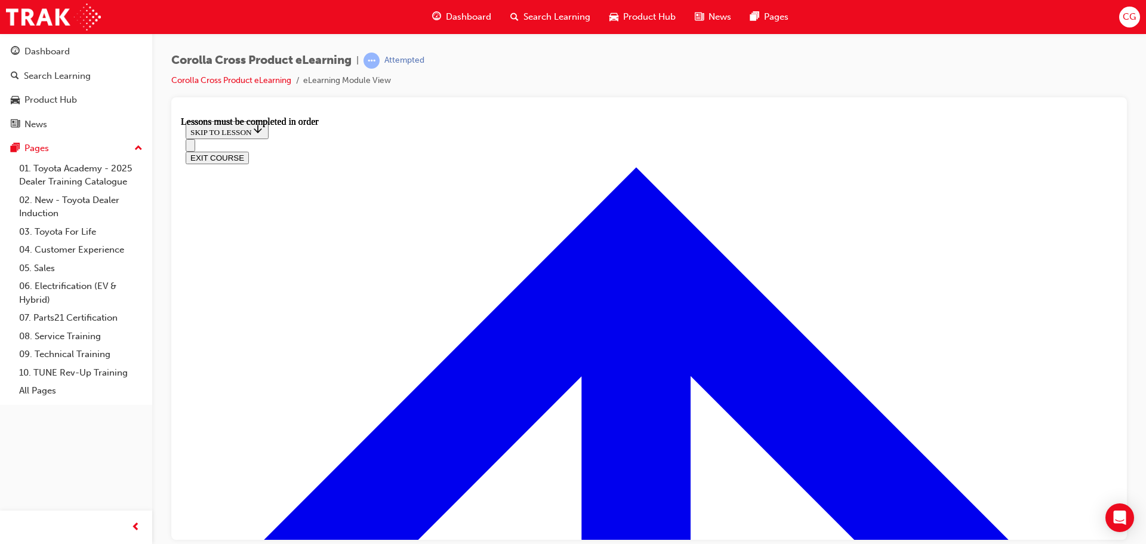
scroll to position [1056, 0]
drag, startPoint x: 877, startPoint y: 375, endPoint x: 867, endPoint y: 377, distance: 10.2
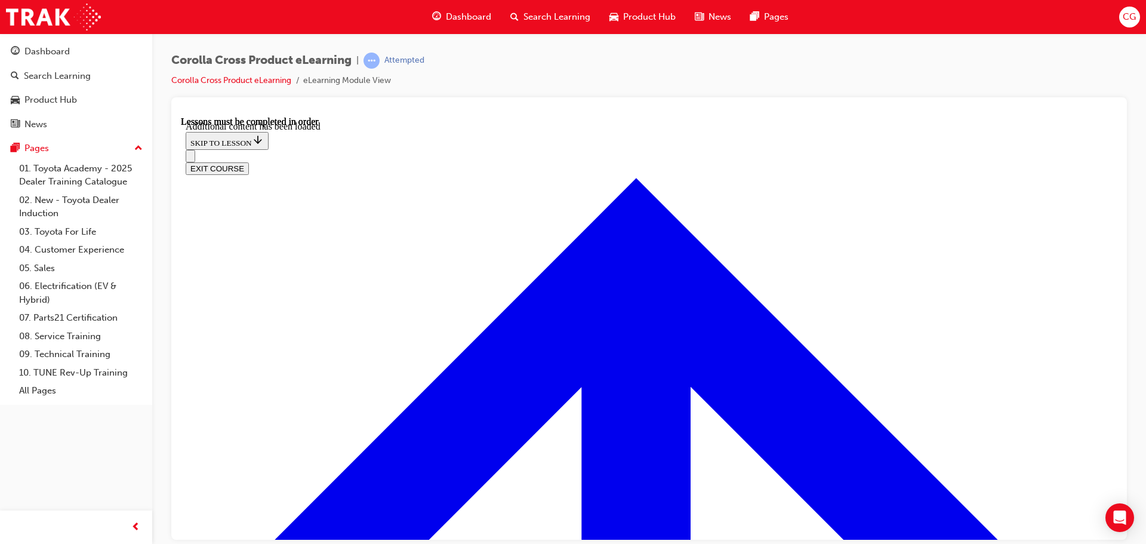
scroll to position [1719, 0]
radio input "true"
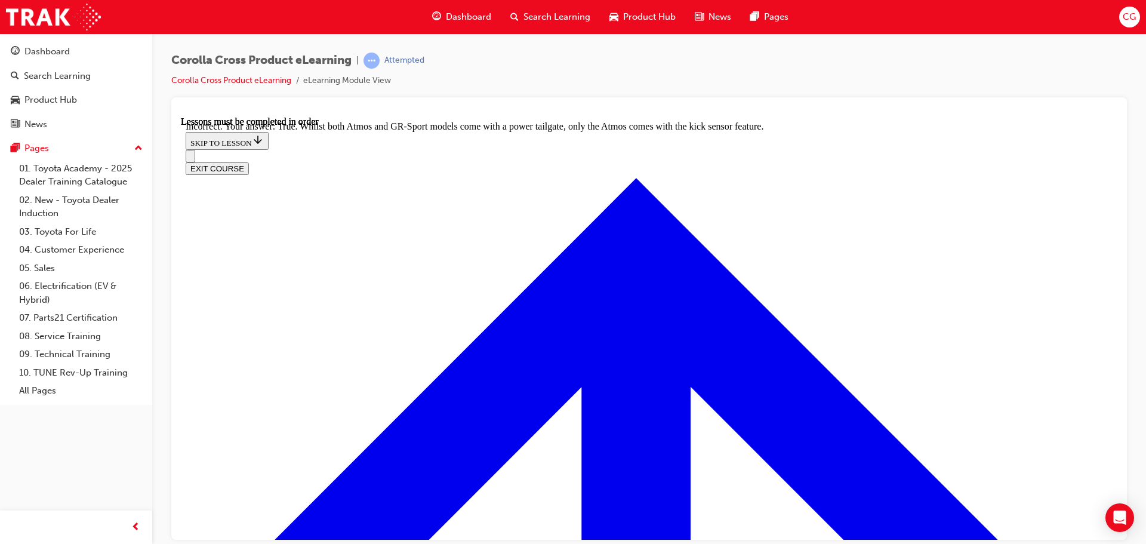
scroll to position [1914, 0]
drag, startPoint x: 550, startPoint y: 221, endPoint x: 541, endPoint y: 261, distance: 41.1
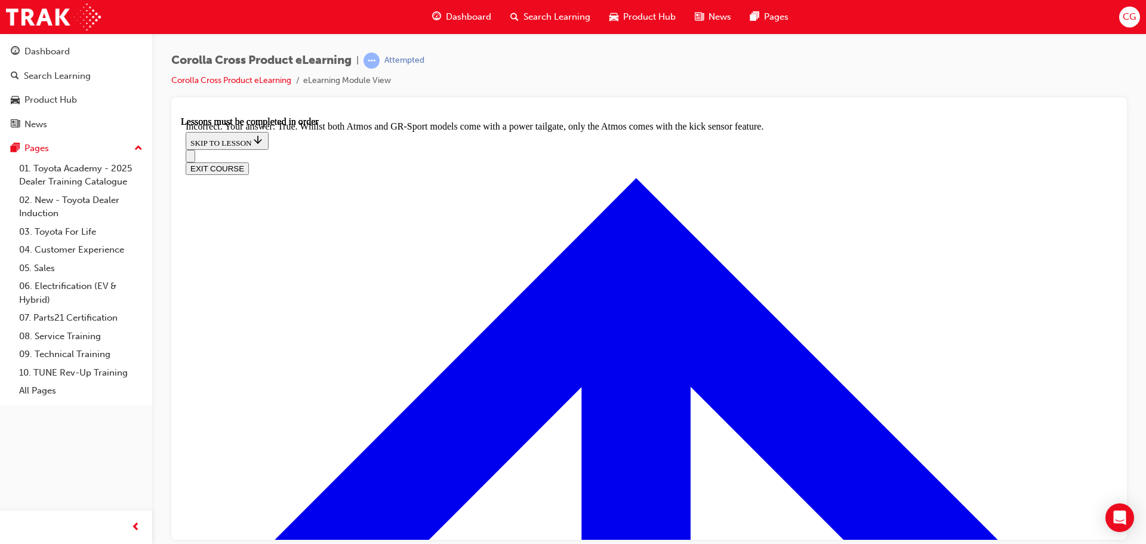
radio input "true"
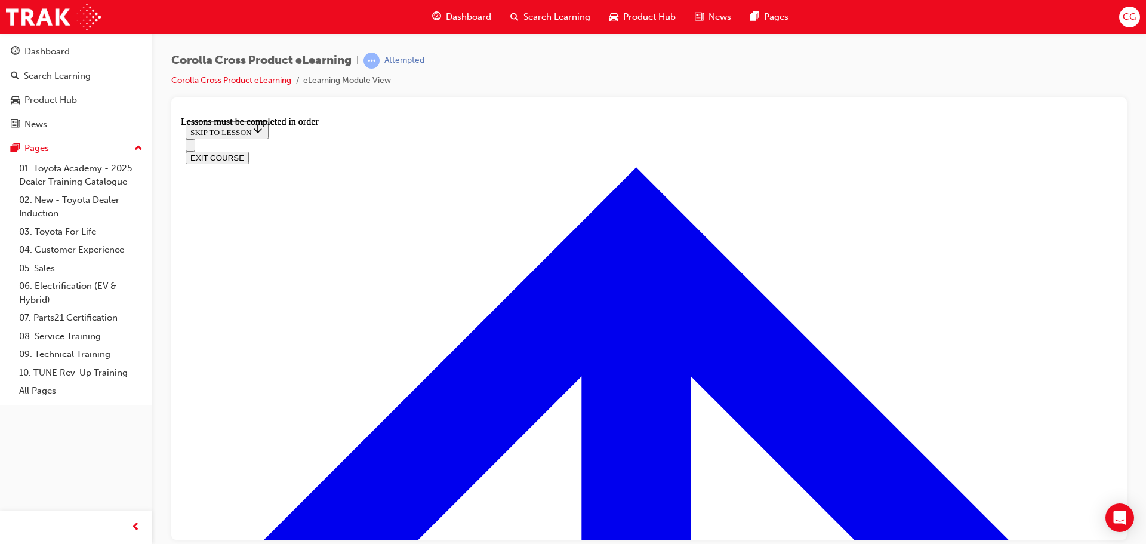
scroll to position [1236, 0]
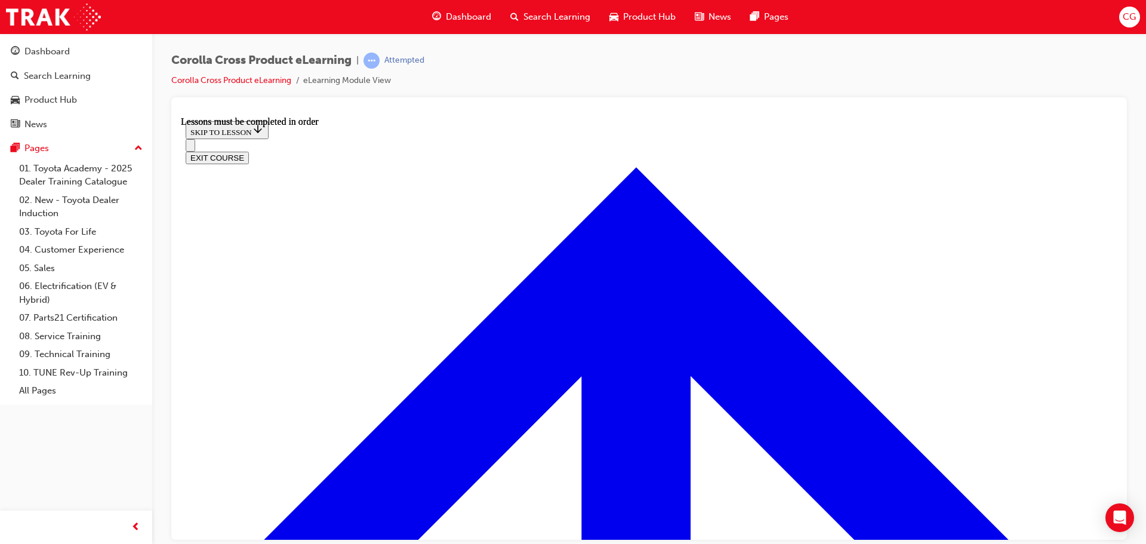
drag, startPoint x: 315, startPoint y: 343, endPoint x: 309, endPoint y: 343, distance: 6.6
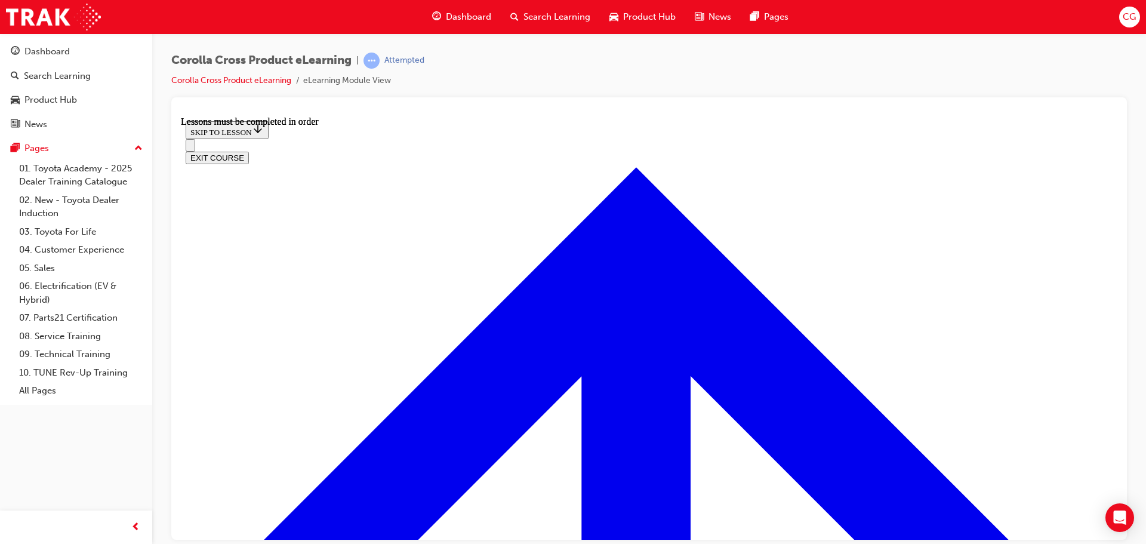
scroll to position [2224, 0]
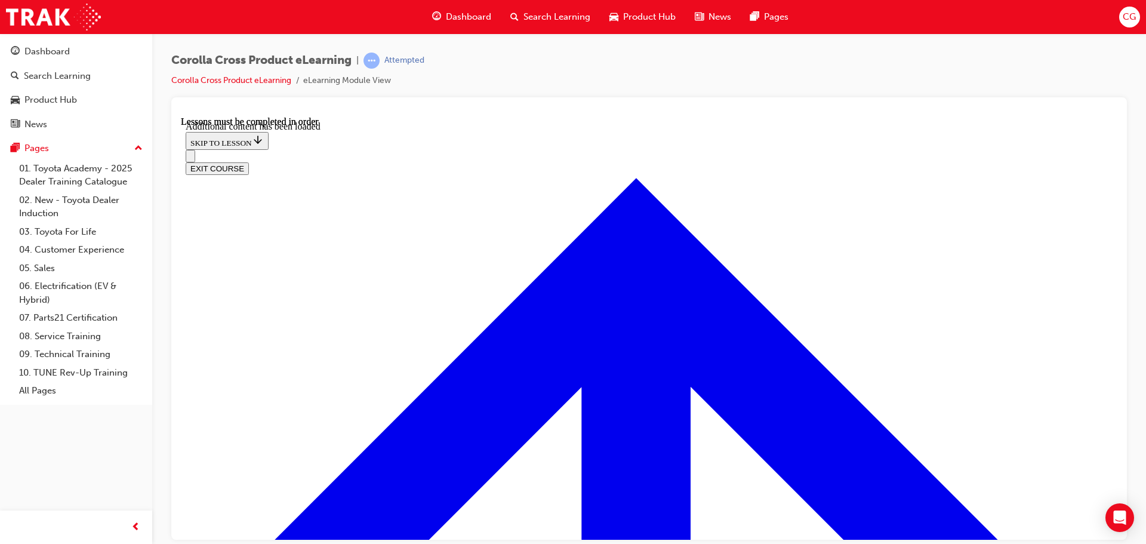
scroll to position [2929, 0]
drag, startPoint x: 596, startPoint y: 278, endPoint x: 599, endPoint y: 284, distance: 6.4
checkbox input "true"
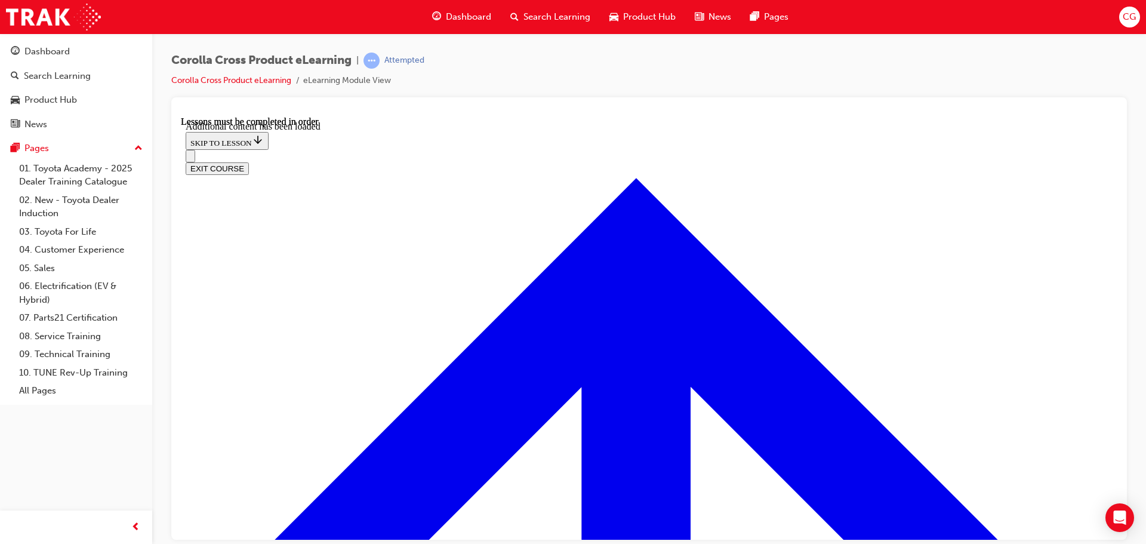
drag, startPoint x: 582, startPoint y: 380, endPoint x: 601, endPoint y: 378, distance: 19.2
checkbox input "true"
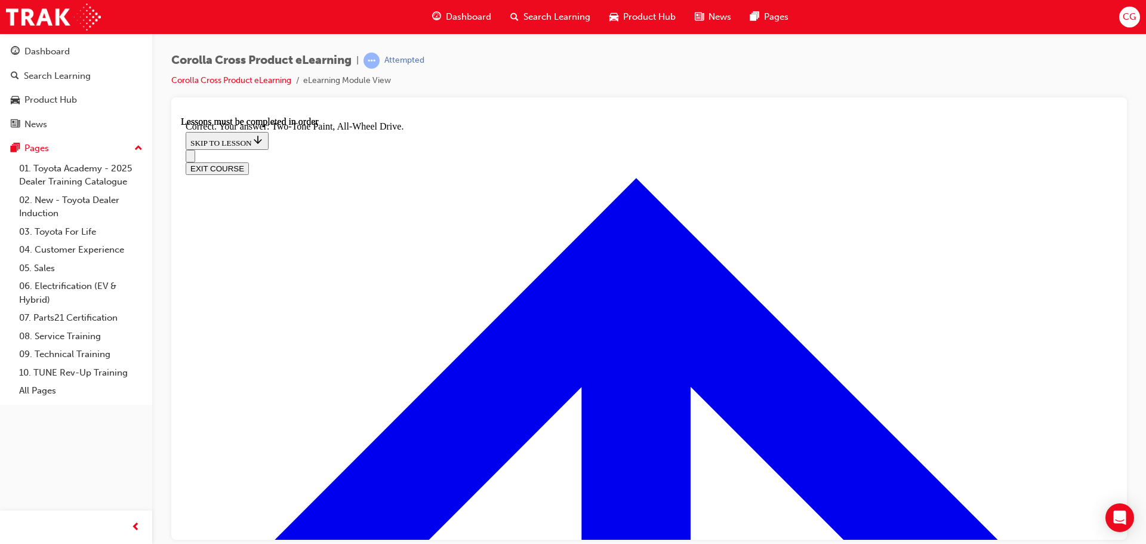
scroll to position [3466, 0]
radio input "true"
drag, startPoint x: 670, startPoint y: 497, endPoint x: 673, endPoint y: 486, distance: 11.2
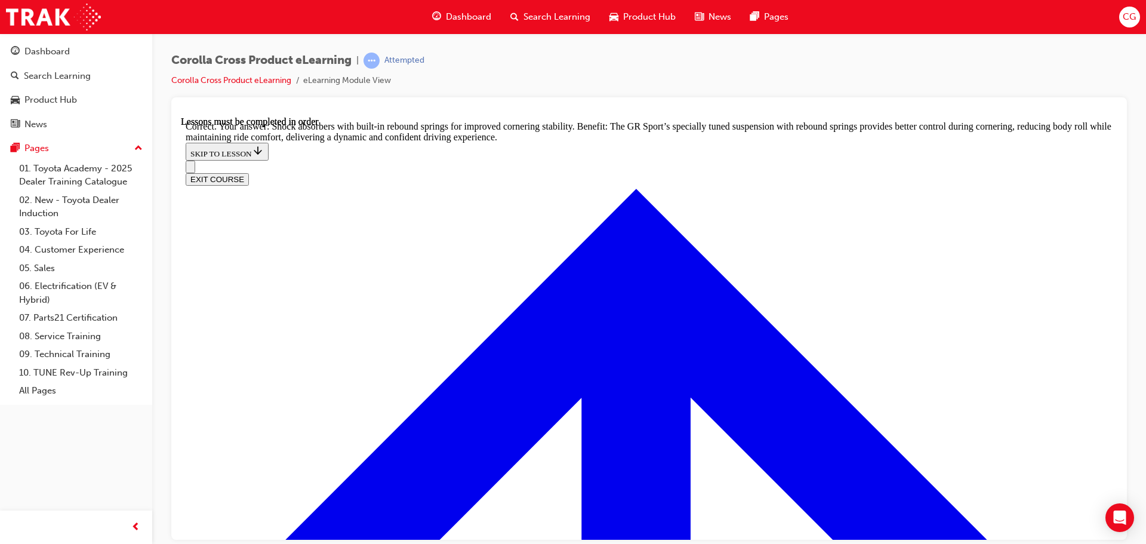
scroll to position [3812, 0]
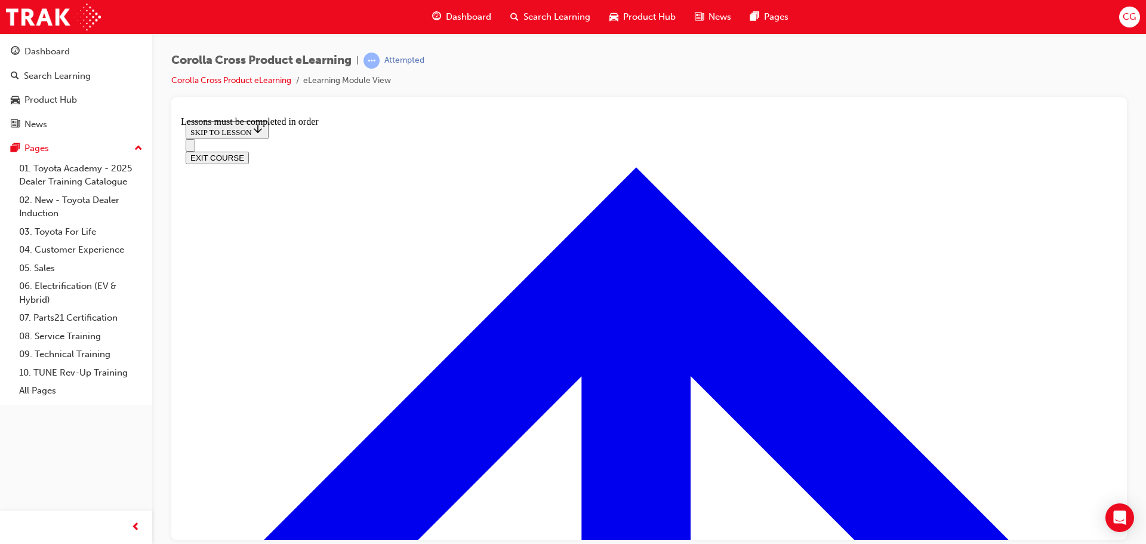
scroll to position [1333, 0]
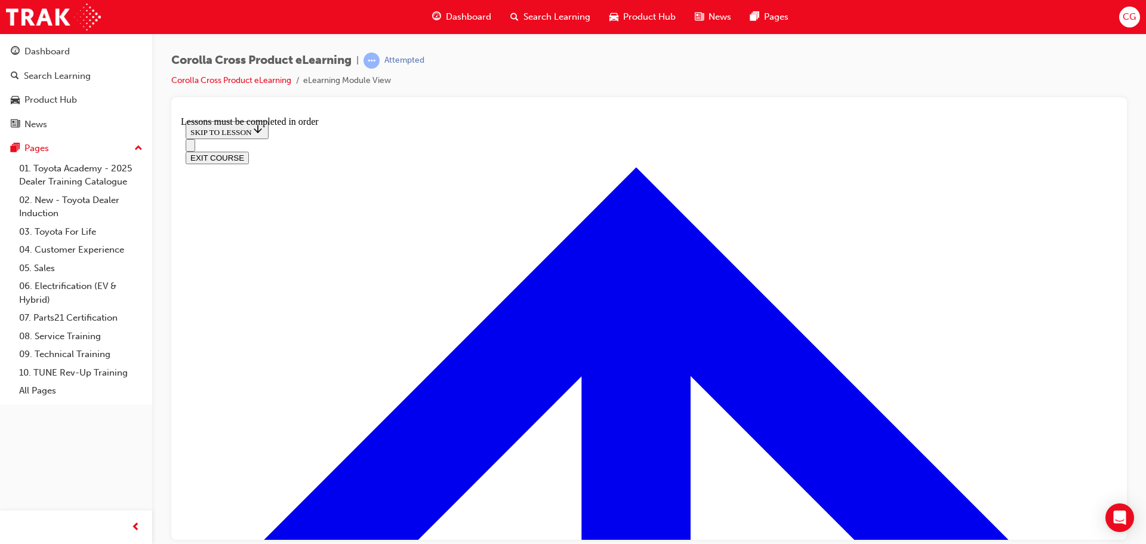
drag, startPoint x: 488, startPoint y: 187, endPoint x: 500, endPoint y: 187, distance: 11.9
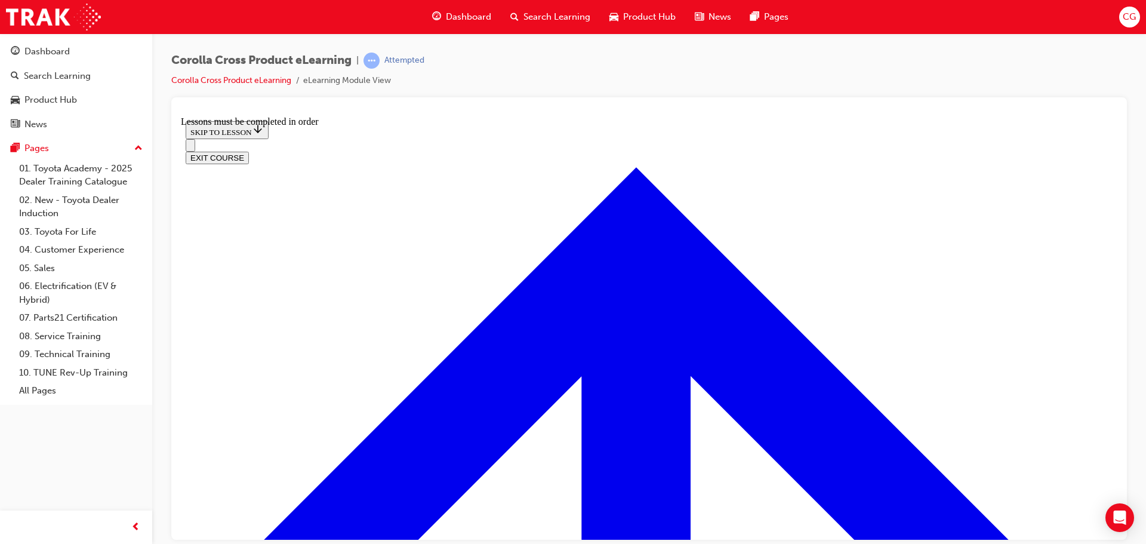
click at [249, 151] on button "EXIT COURSE" at bounding box center [217, 157] width 63 height 13
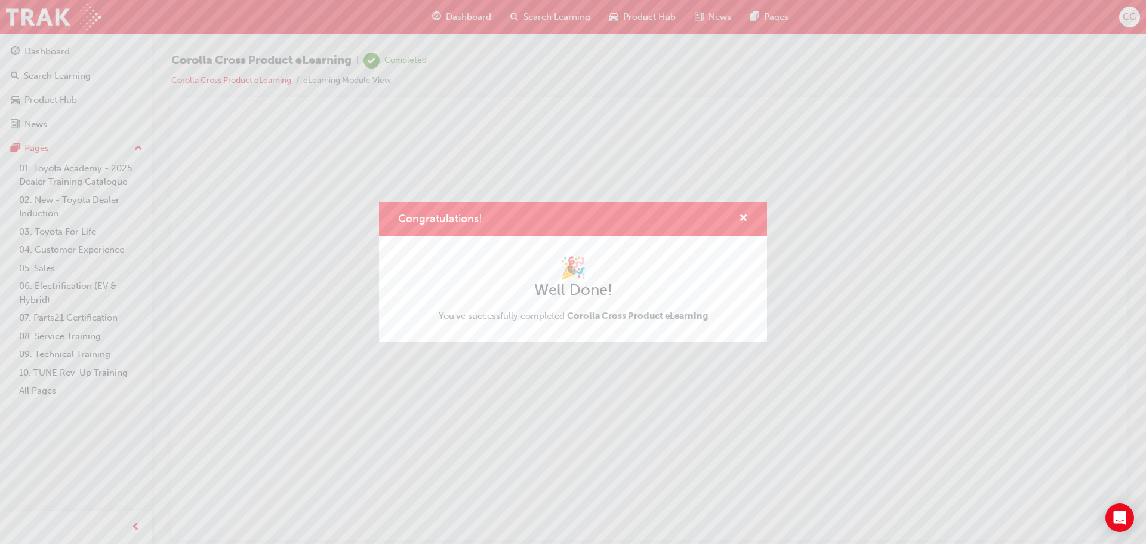
scroll to position [0, 0]
click at [746, 215] on span "cross-icon" at bounding box center [743, 219] width 9 height 11
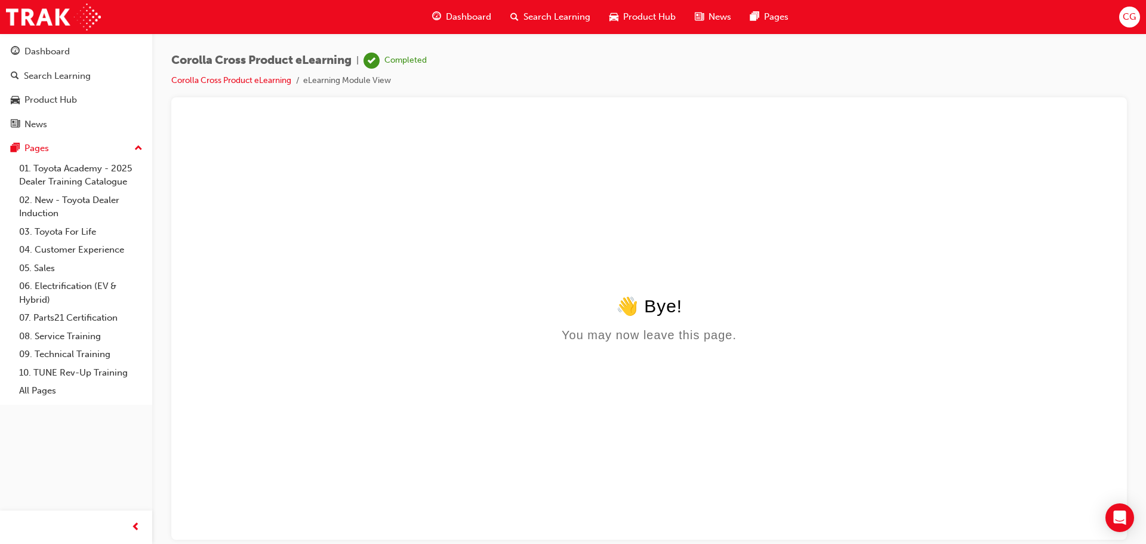
click at [755, 198] on html "👋 Bye! You may now leave this page." at bounding box center [649, 231] width 936 height 230
